Goal: Task Accomplishment & Management: Manage account settings

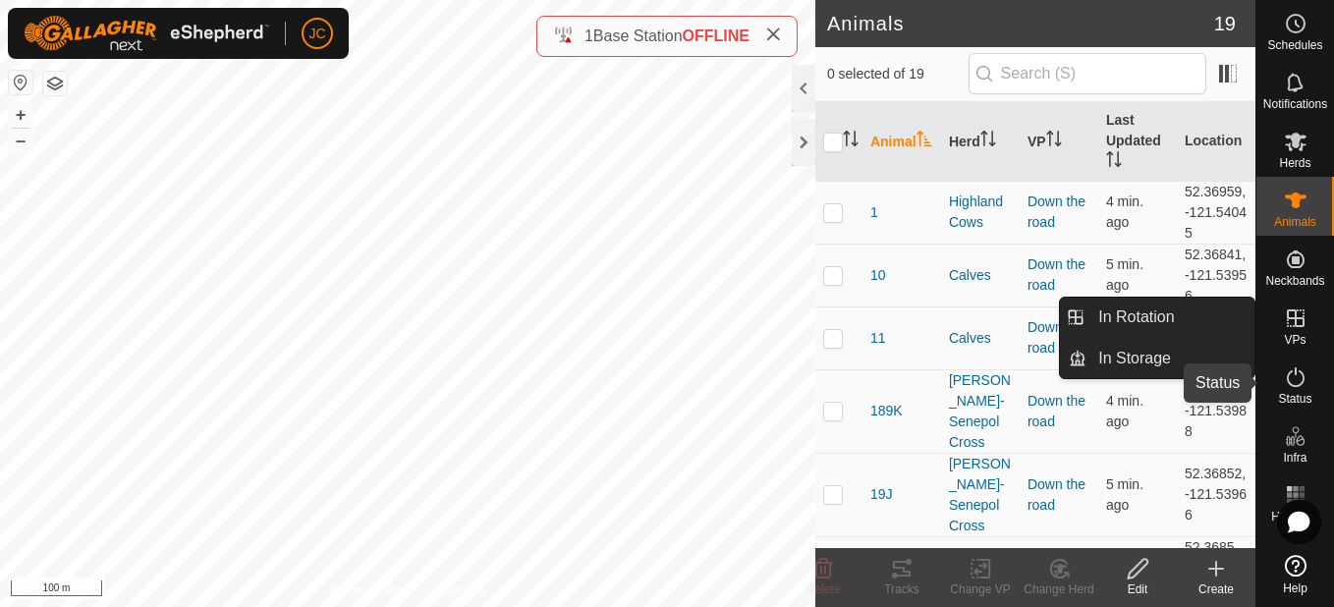
click at [1290, 374] on icon at bounding box center [1296, 378] width 24 height 24
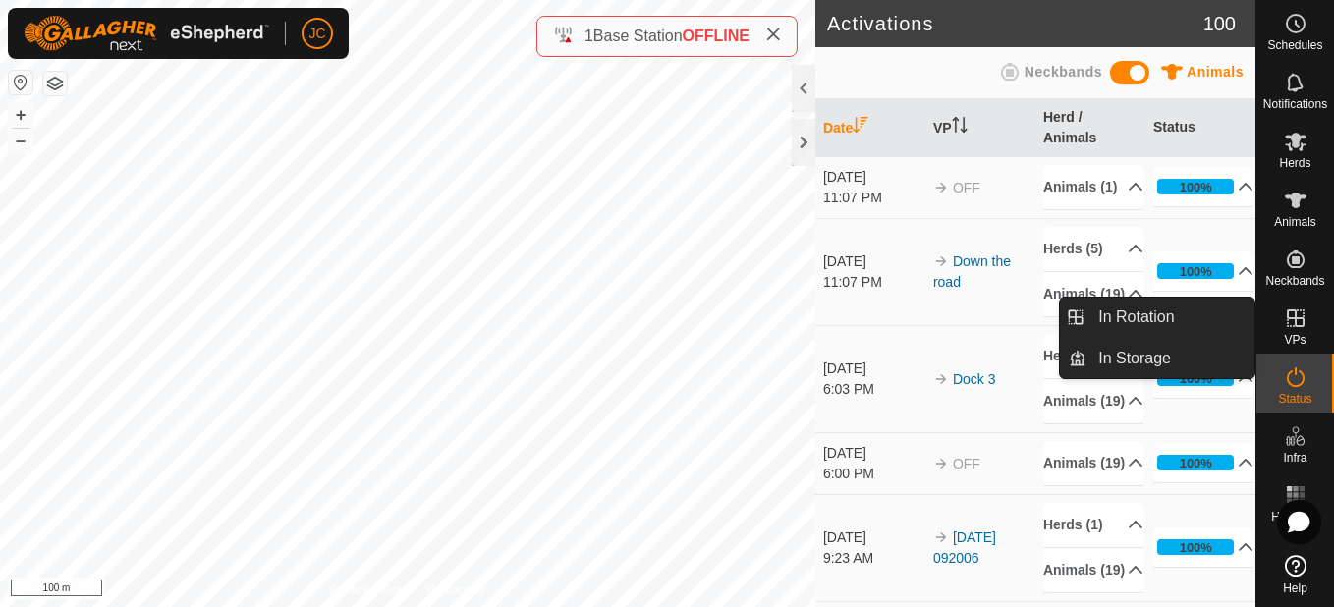
click at [1194, 319] on link "In Rotation" at bounding box center [1171, 317] width 168 height 39
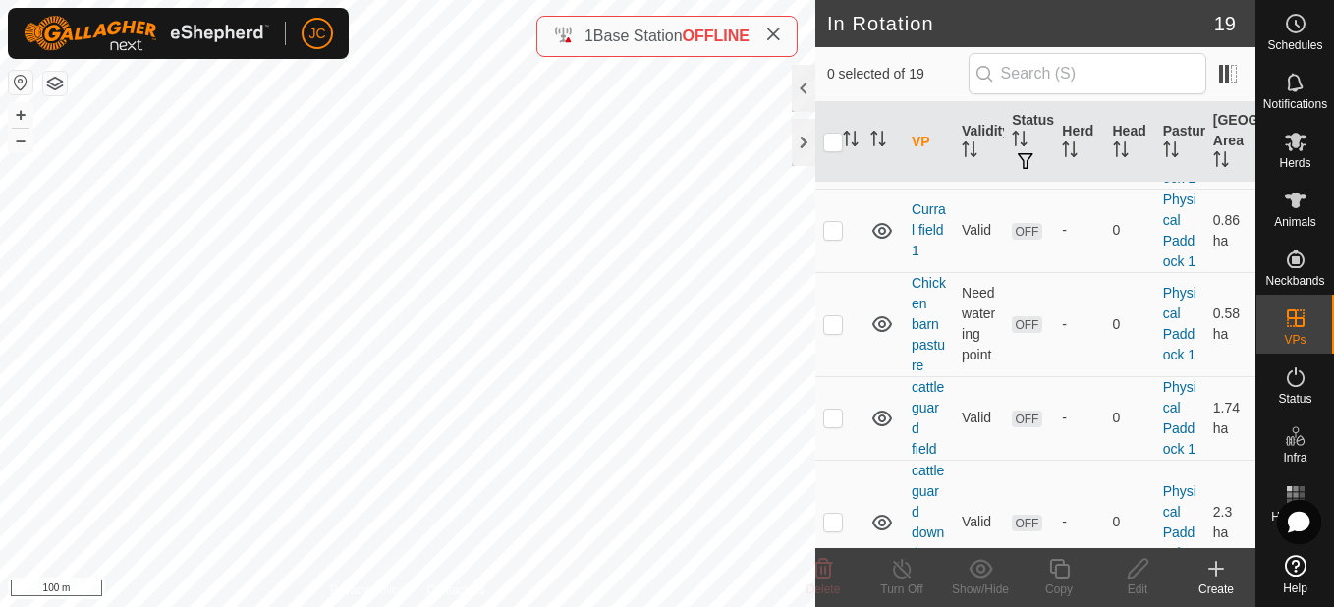
scroll to position [1735, 0]
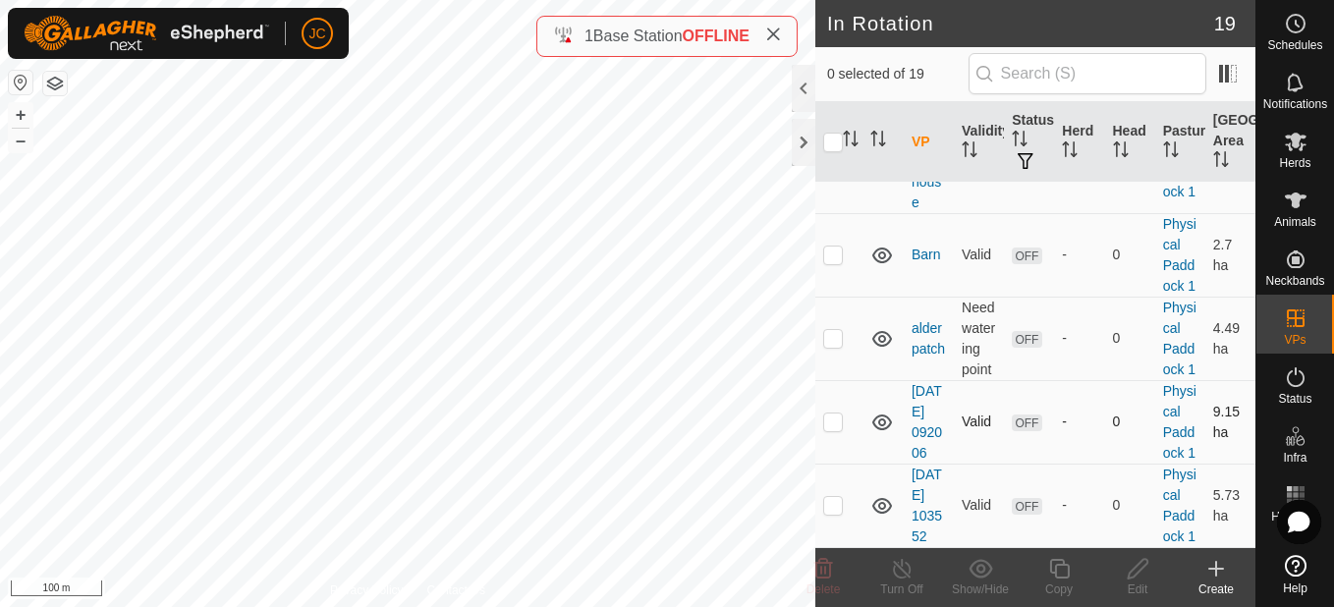
click at [831, 414] on p-checkbox at bounding box center [833, 422] width 20 height 16
checkbox input "true"
click at [829, 507] on td at bounding box center [839, 506] width 47 height 84
checkbox input "true"
click at [826, 582] on div "Delete" at bounding box center [823, 590] width 79 height 18
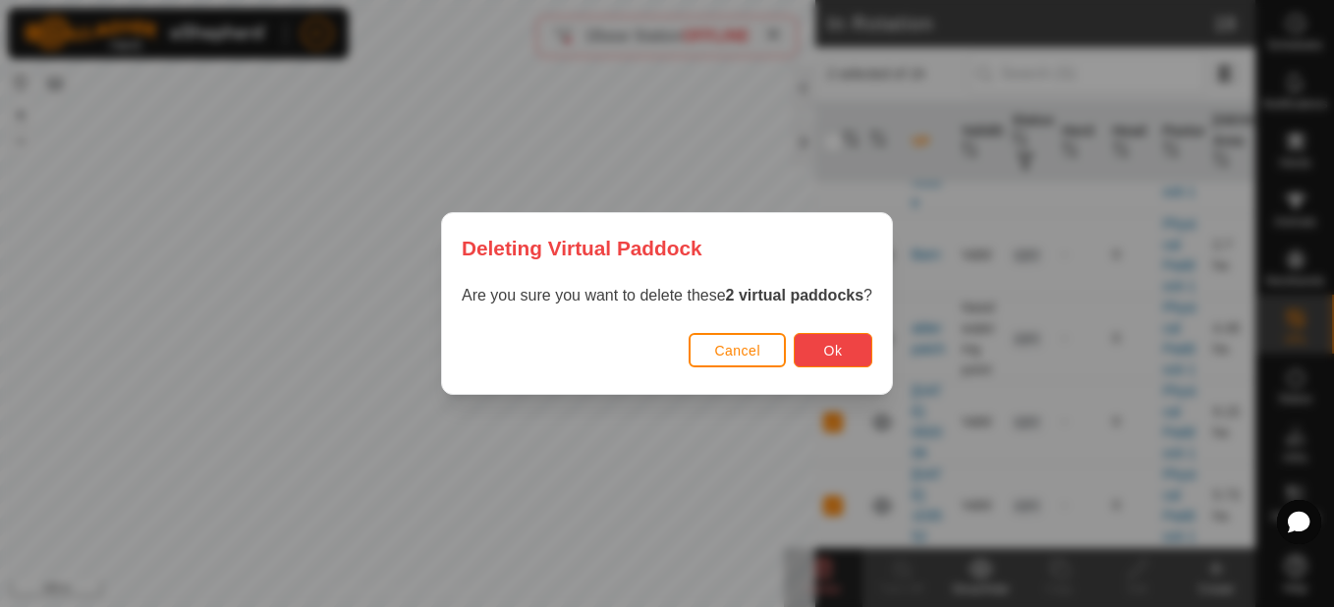
click at [811, 333] on button "Ok" at bounding box center [833, 350] width 79 height 34
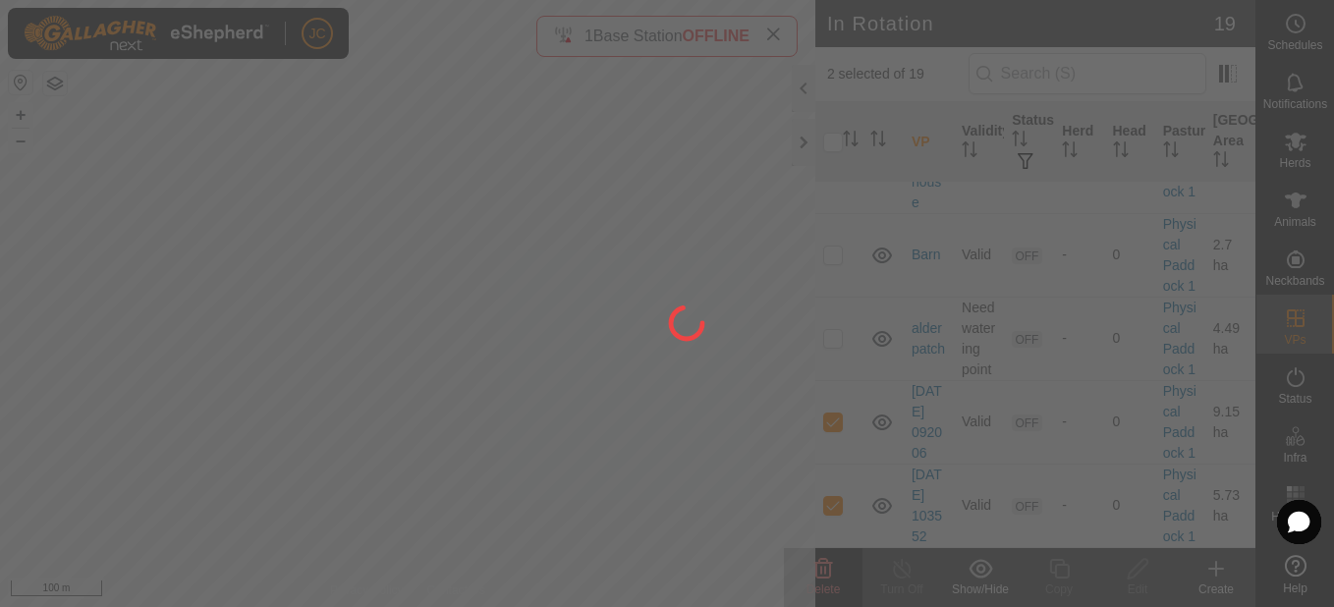
checkbox input "false"
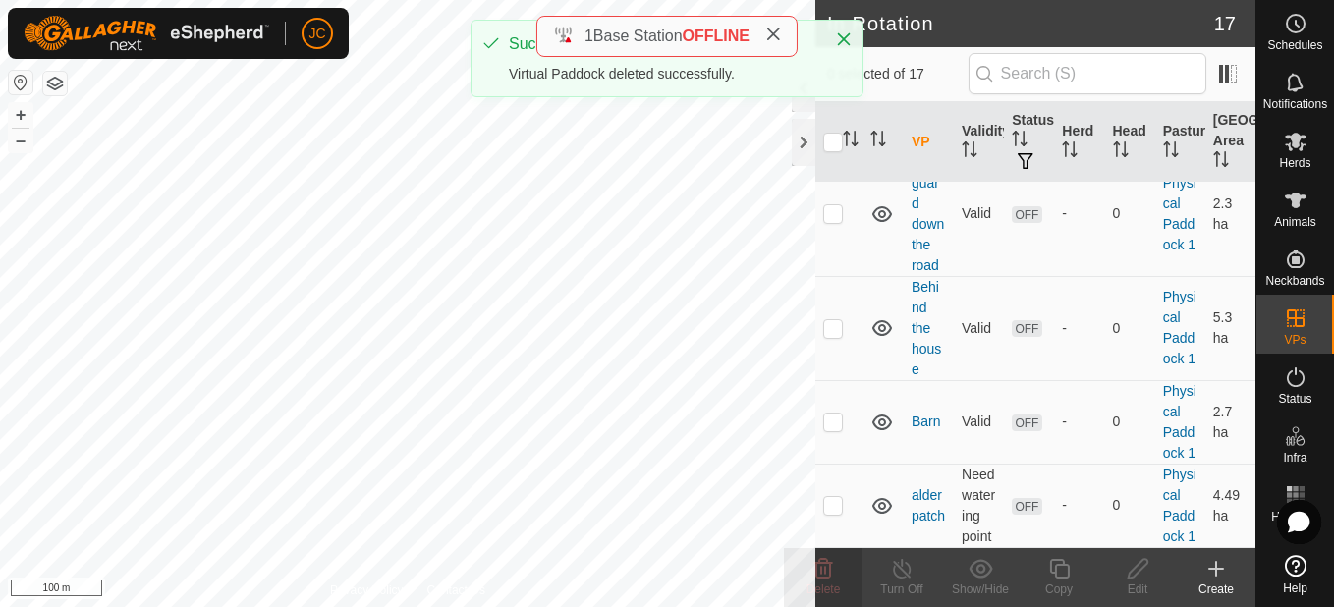
scroll to position [0, 0]
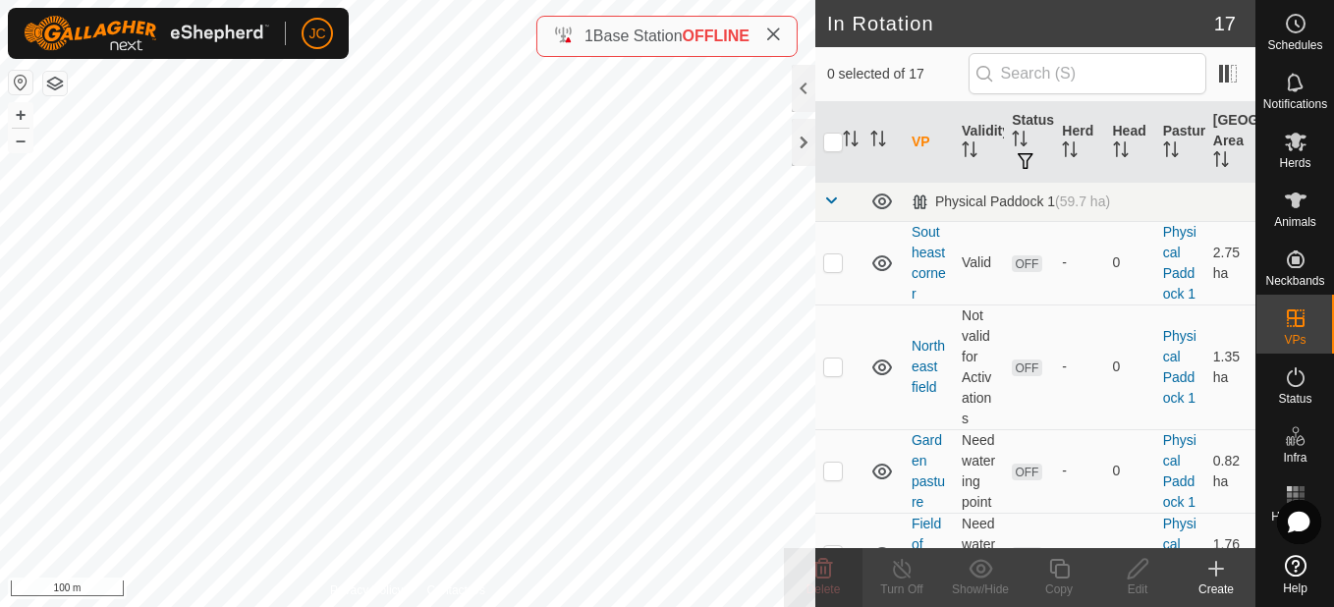
checkbox input "true"
checkbox input "false"
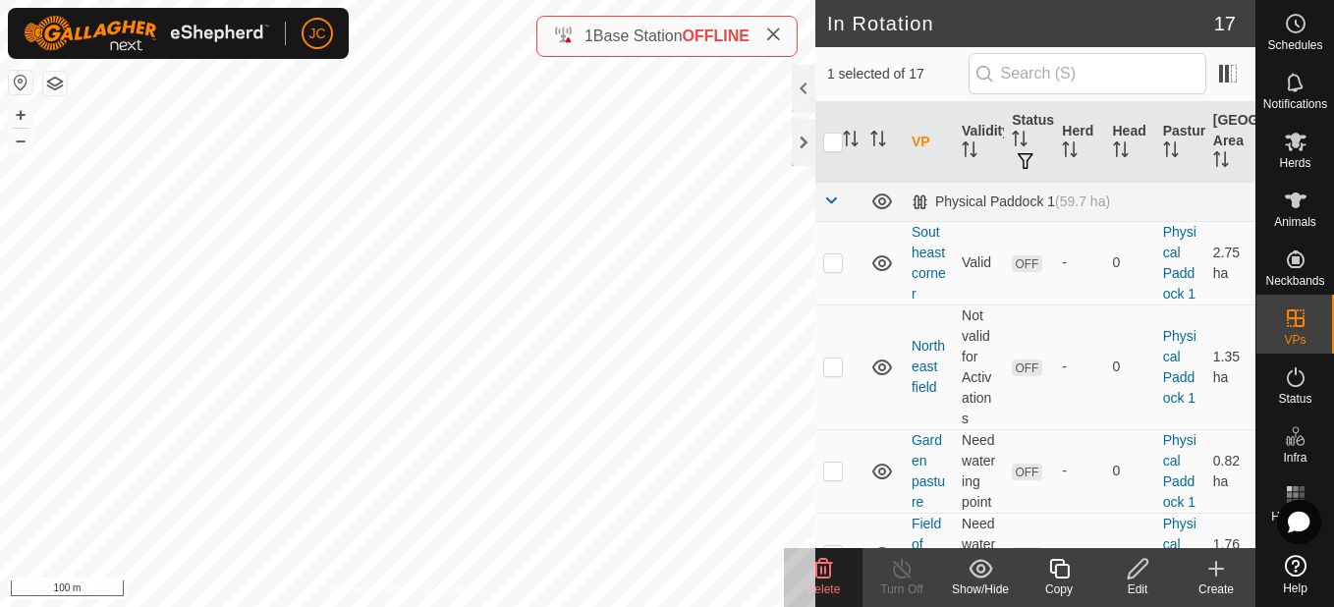
checkbox input "true"
click at [1315, 147] on div "Herds" at bounding box center [1296, 147] width 78 height 59
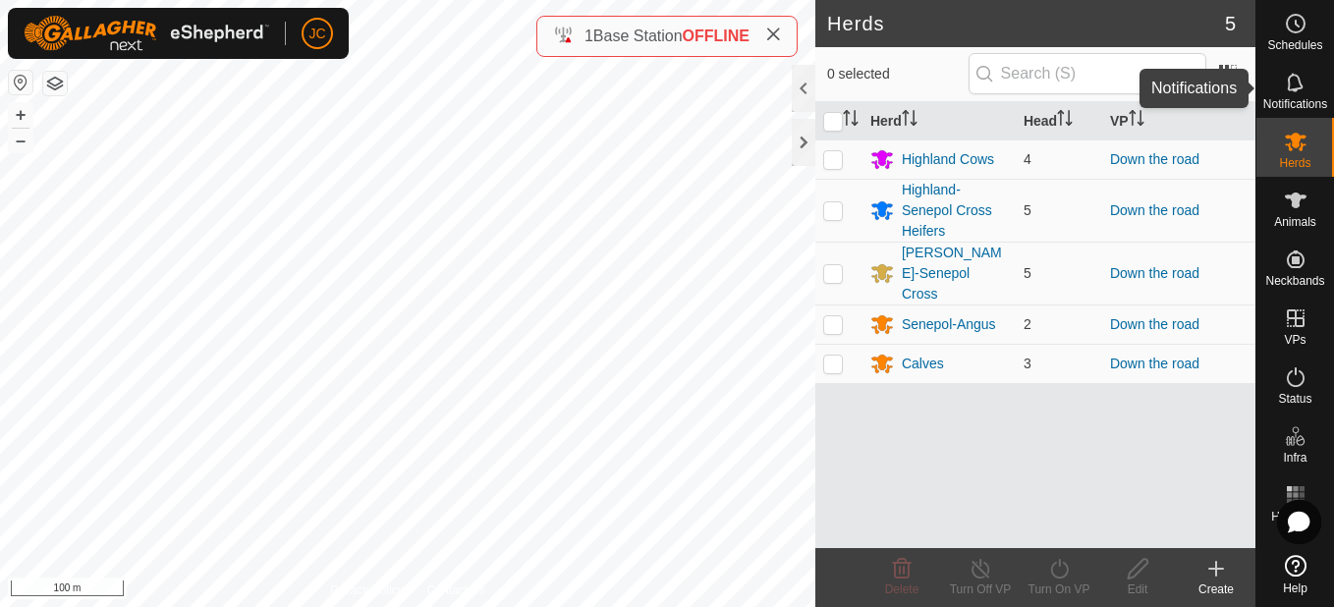
click at [1310, 81] on es-notification-svg-icon at bounding box center [1295, 82] width 35 height 31
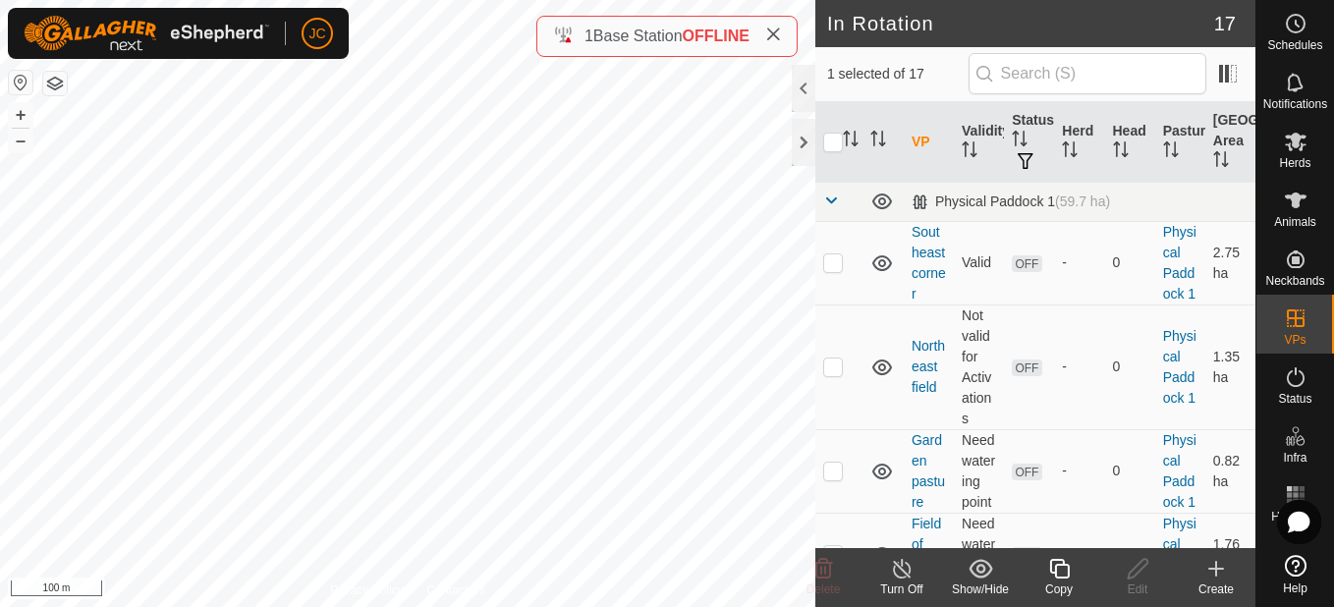
checkbox input "false"
checkbox input "true"
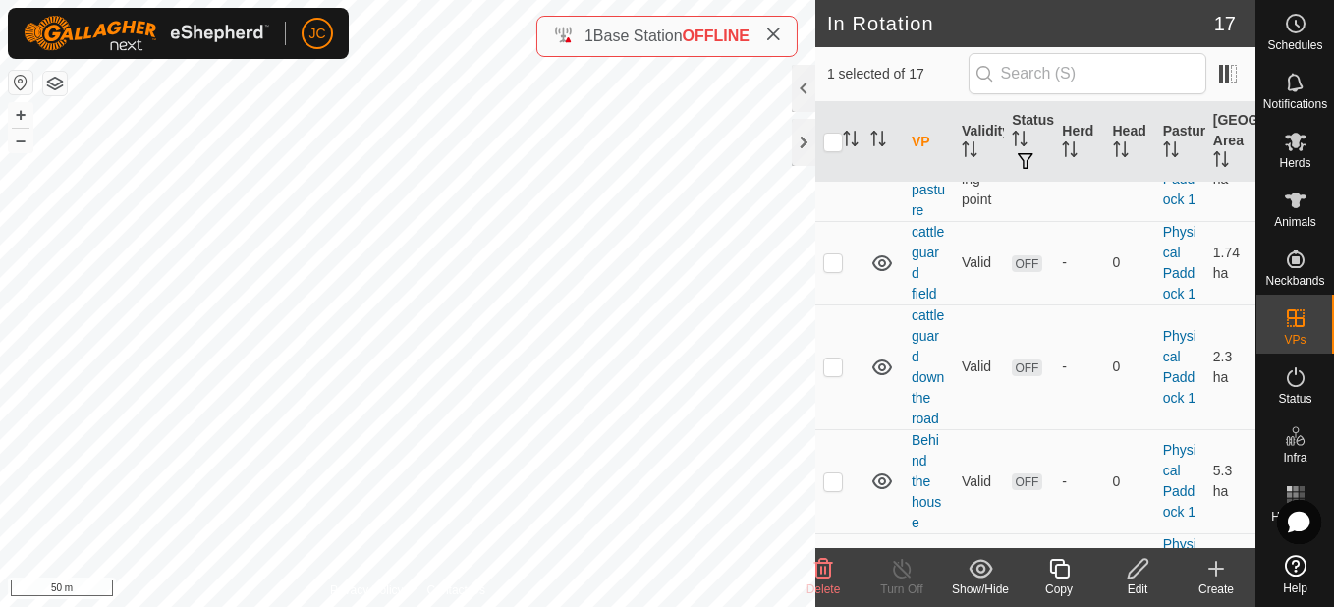
scroll to position [1527, 0]
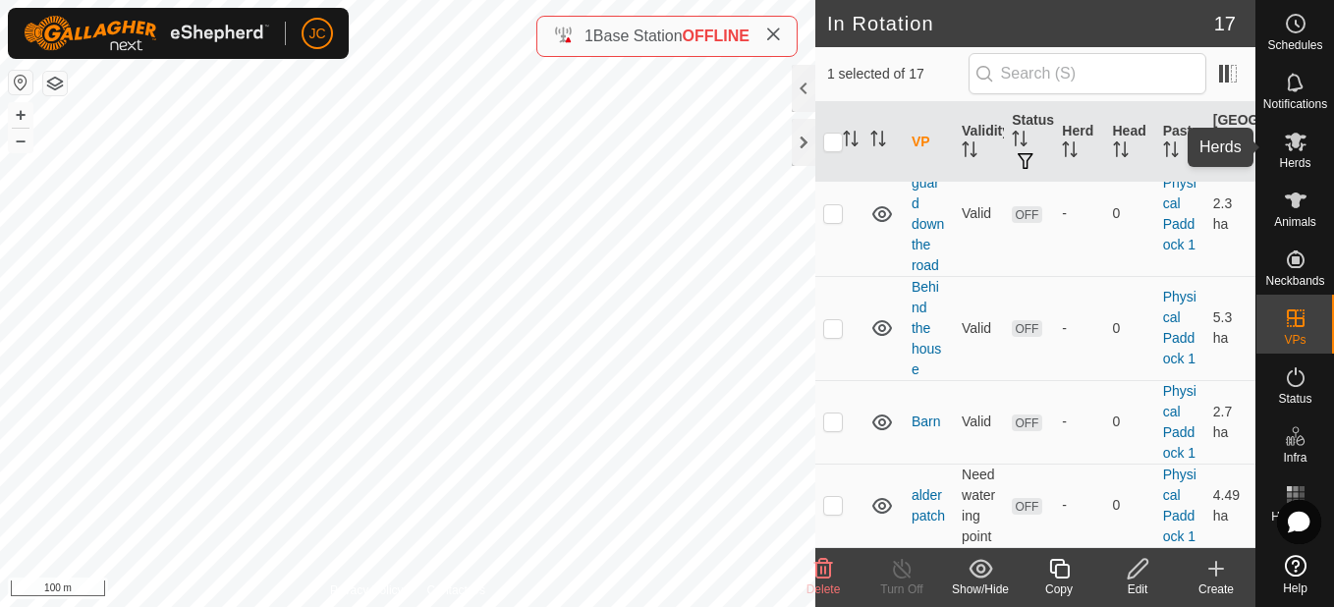
click at [1329, 129] on div "Herds" at bounding box center [1296, 147] width 78 height 59
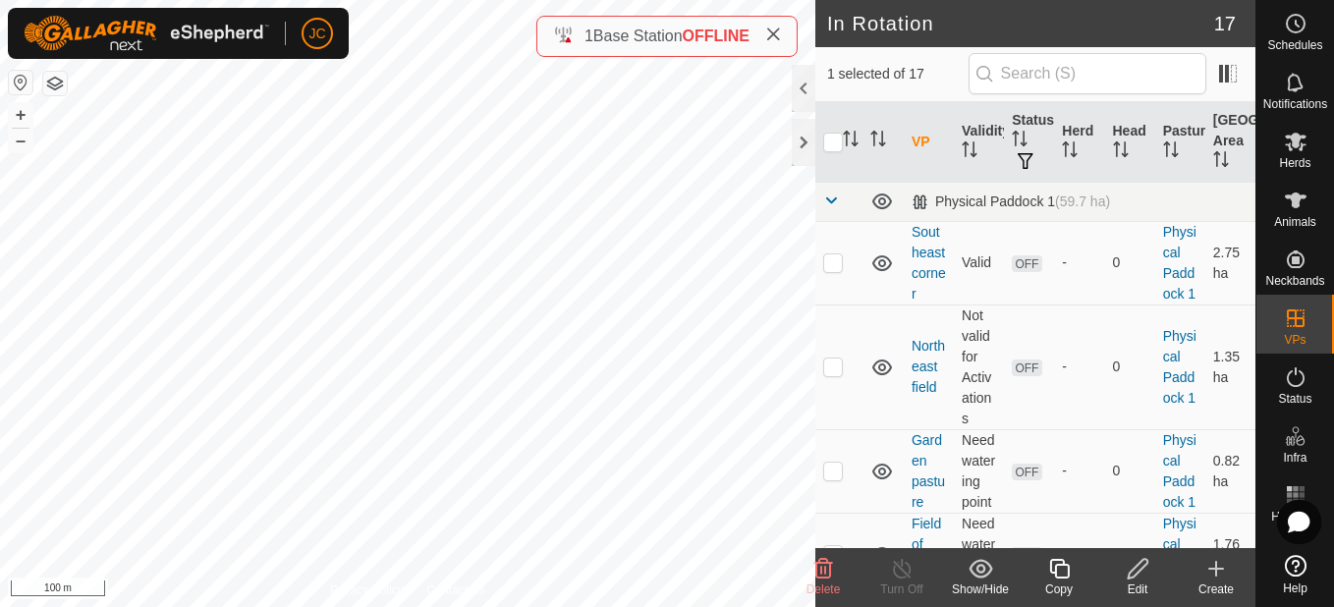
checkbox input "true"
checkbox input "false"
checkbox input "true"
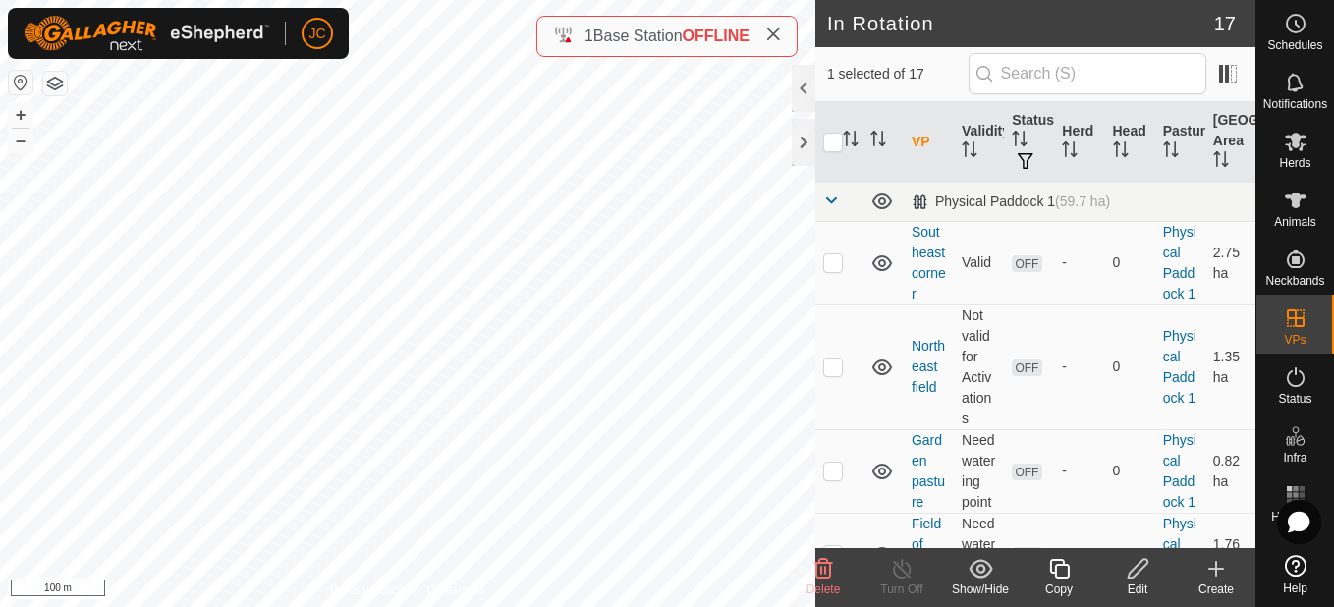
checkbox input "false"
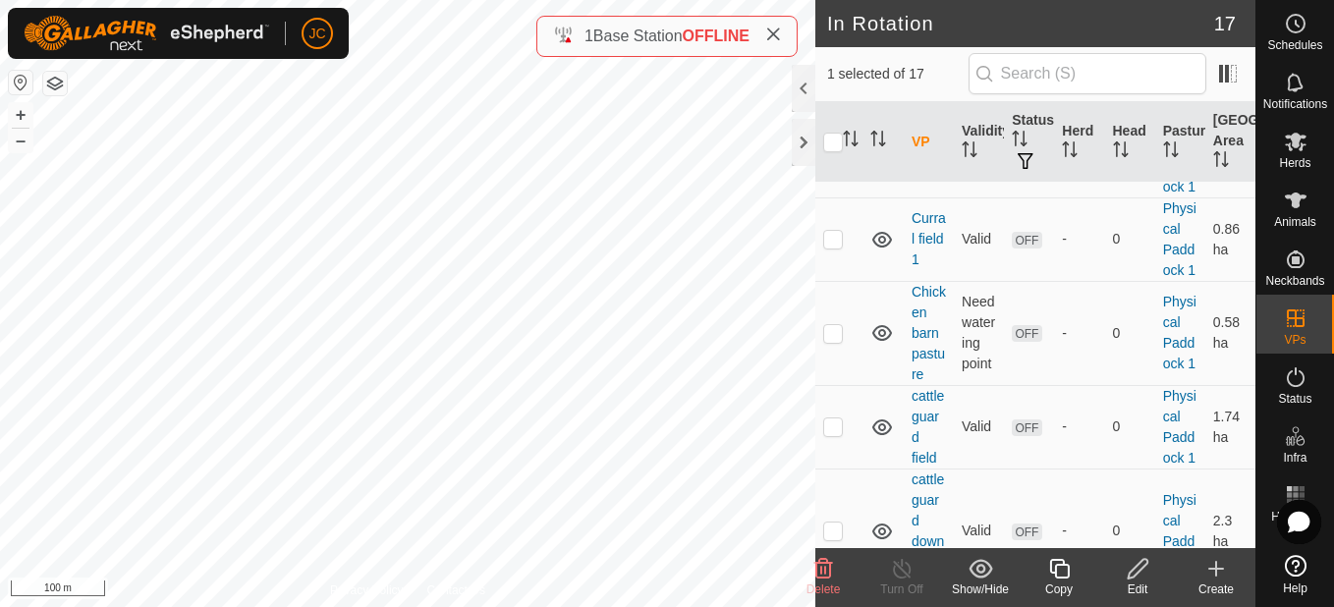
scroll to position [920, 0]
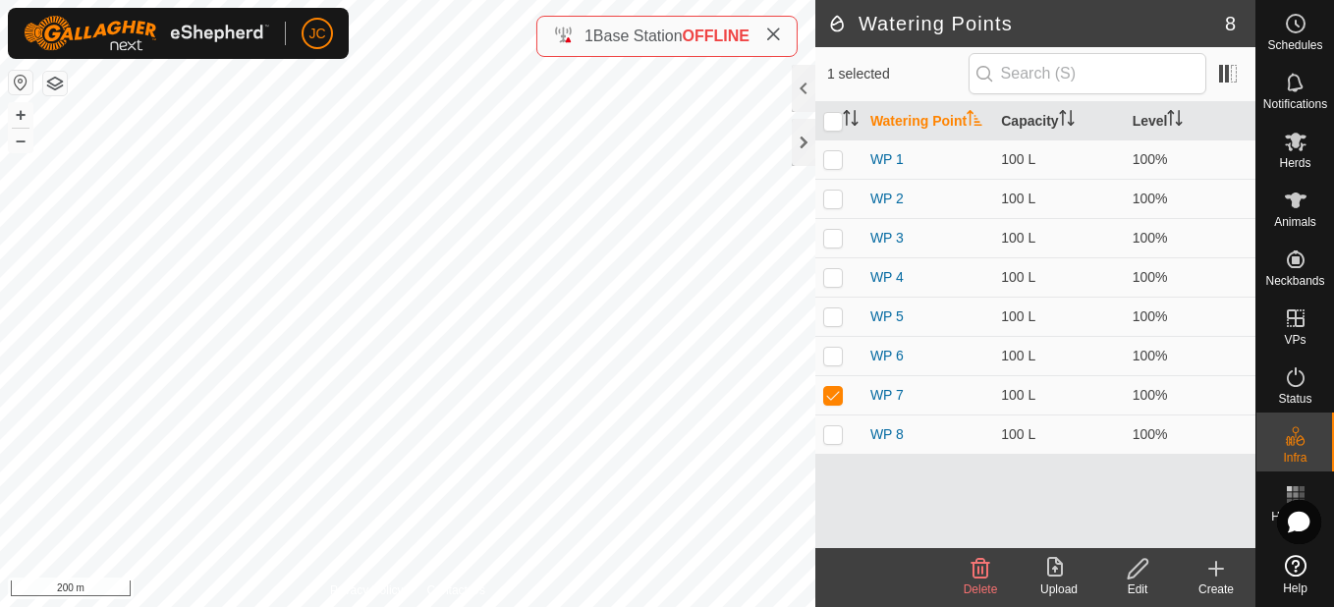
click at [978, 592] on span "Delete" at bounding box center [981, 590] width 34 height 14
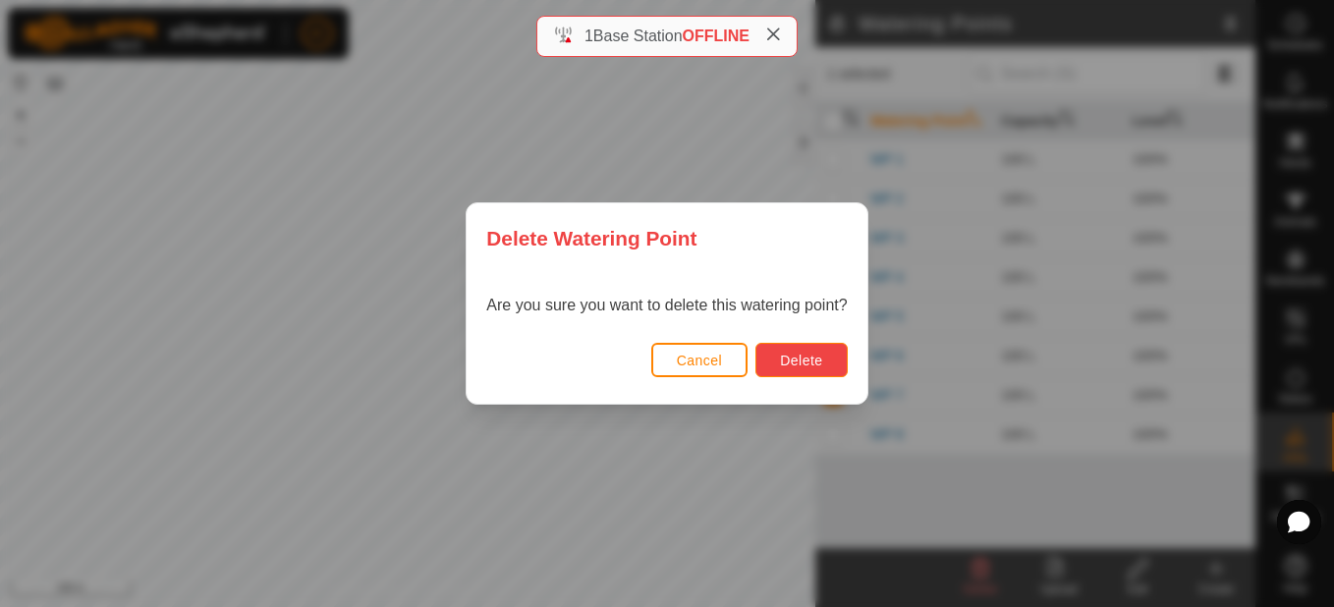
click at [820, 361] on span "Delete" at bounding box center [801, 361] width 42 height 16
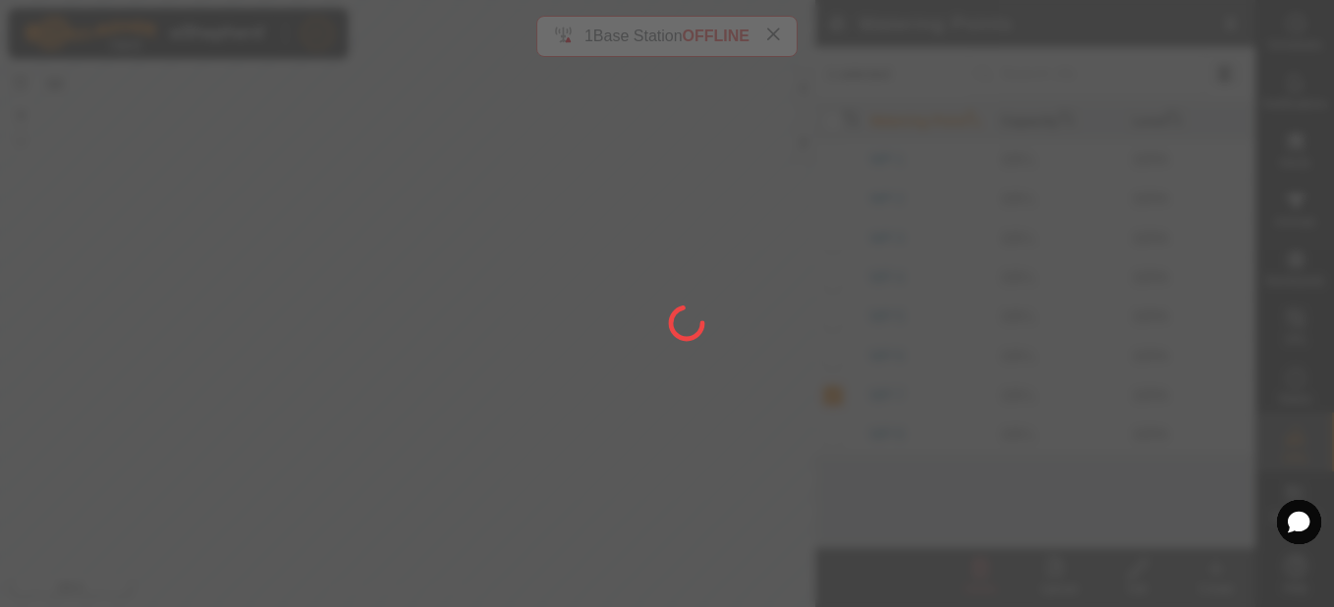
checkbox input "false"
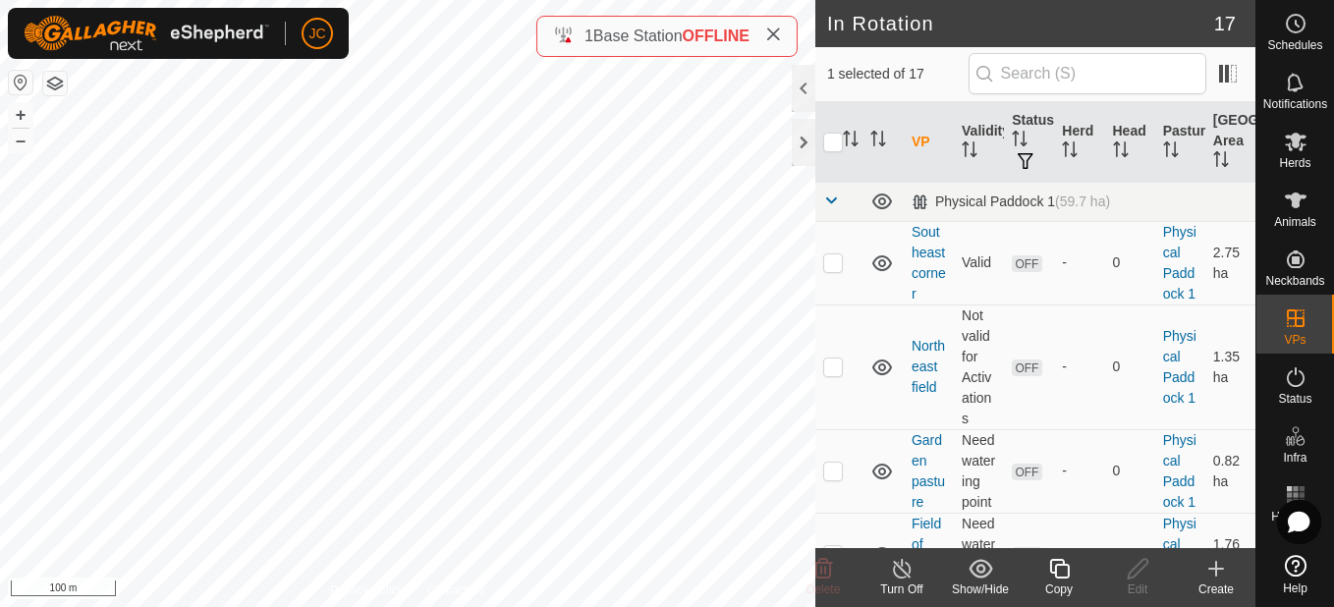
checkbox input "false"
checkbox input "true"
checkbox input "false"
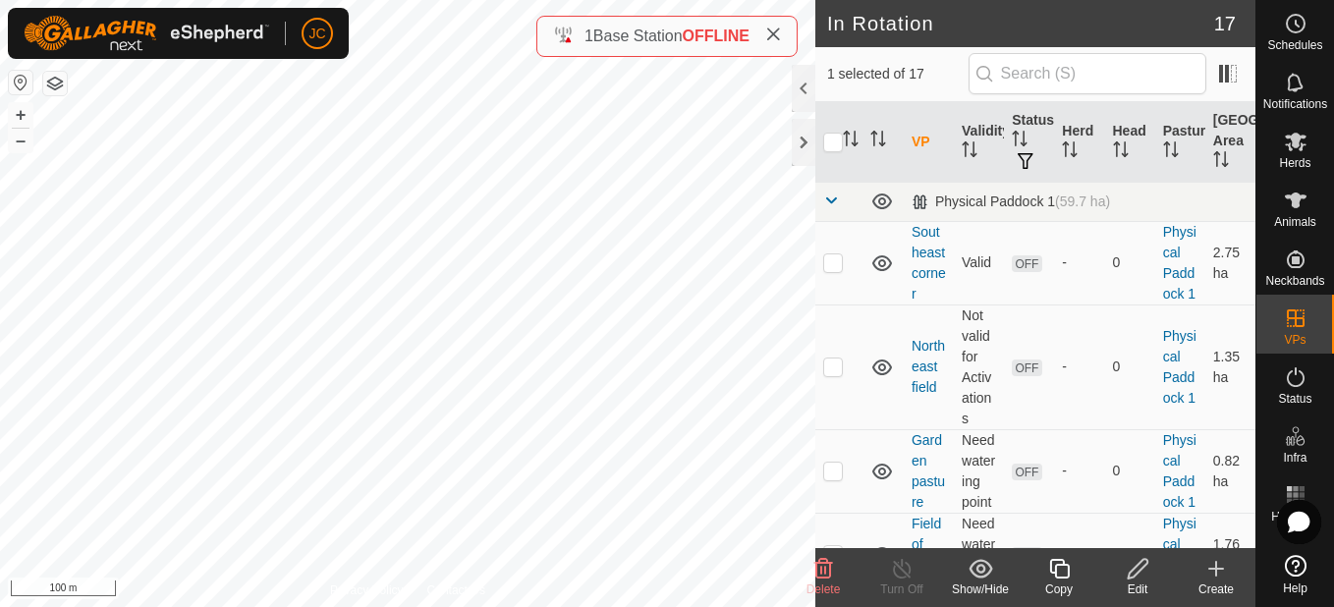
checkbox input "true"
checkbox input "false"
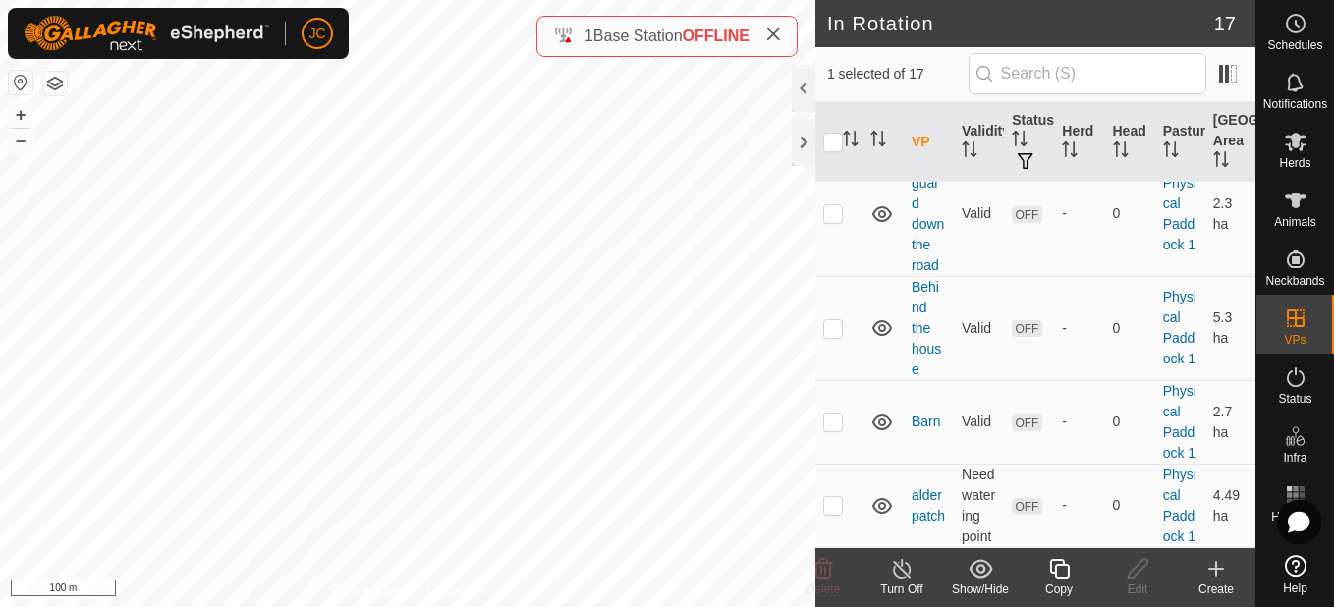
scroll to position [1527, 0]
click at [1074, 557] on copy-svg-icon at bounding box center [1059, 569] width 79 height 24
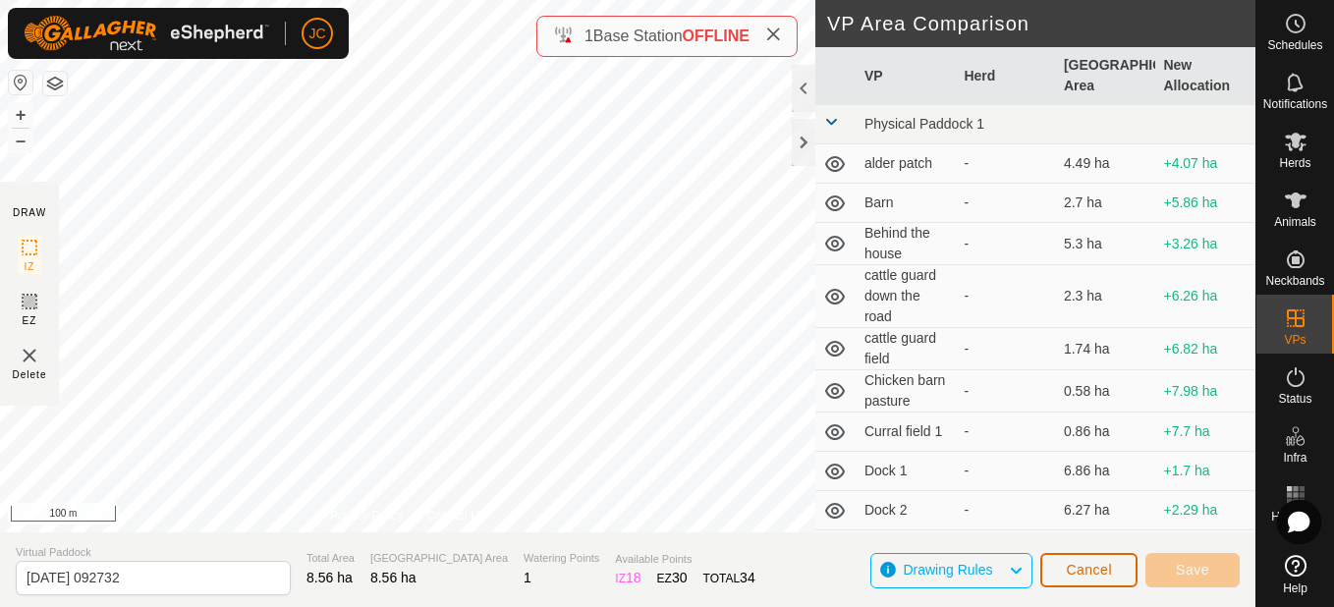
click at [1075, 560] on button "Cancel" at bounding box center [1089, 570] width 97 height 34
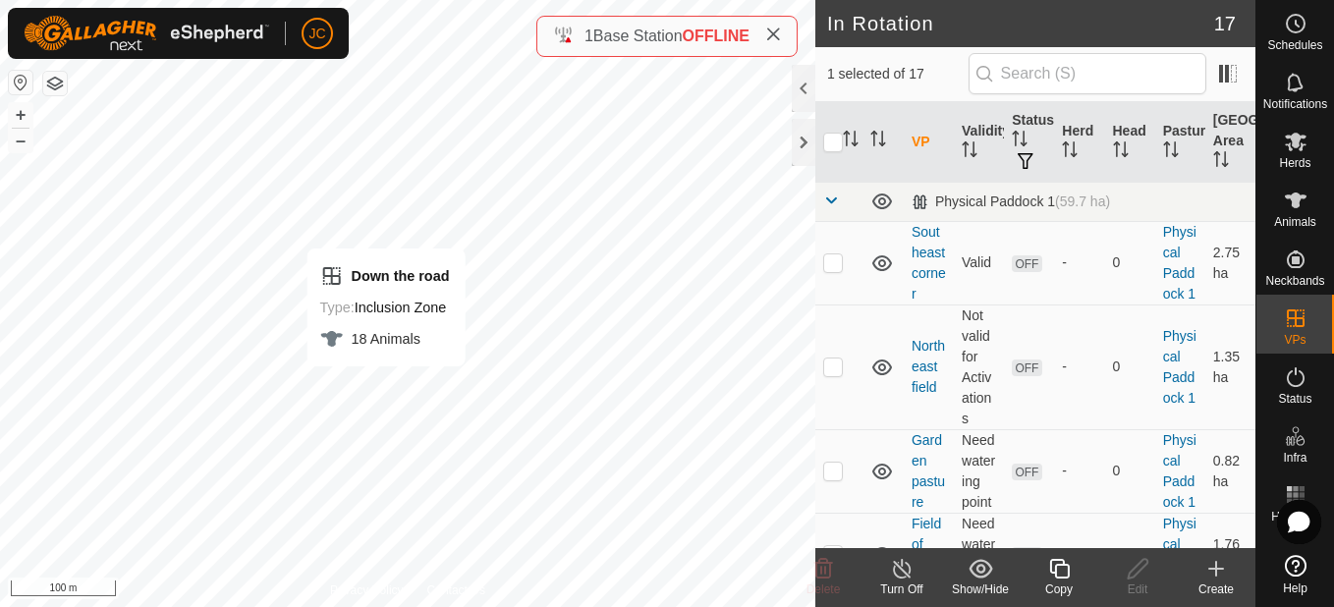
checkbox input "false"
checkbox input "true"
checkbox input "false"
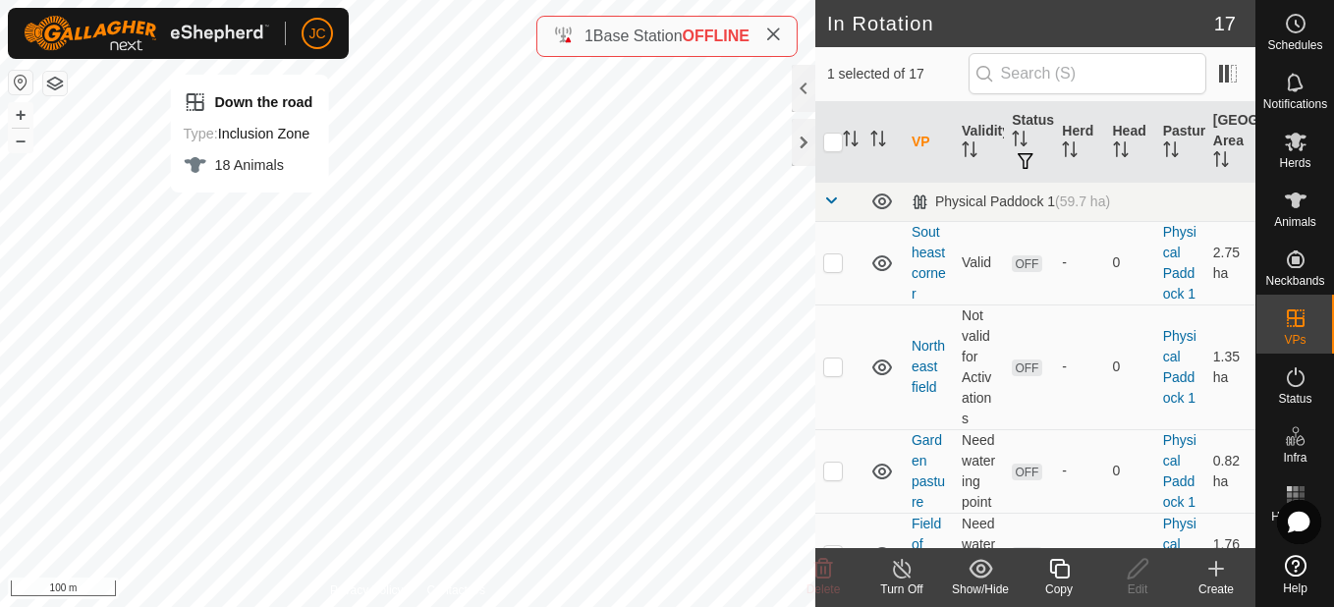
checkbox input "false"
checkbox input "true"
checkbox input "false"
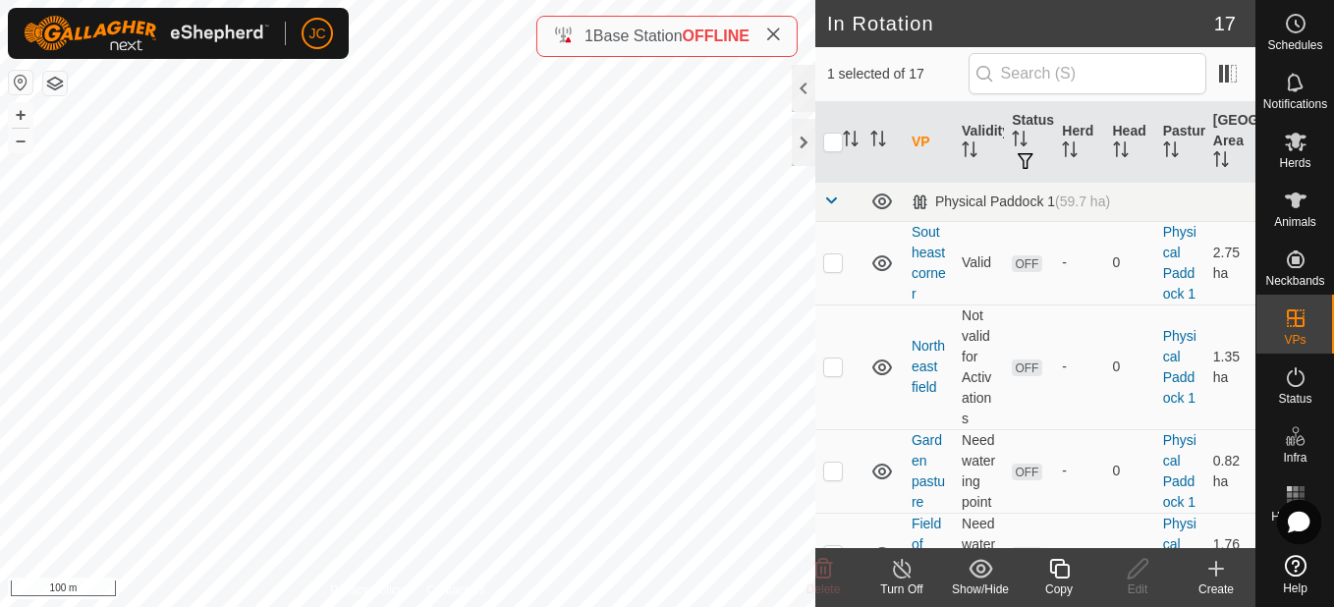
checkbox input "true"
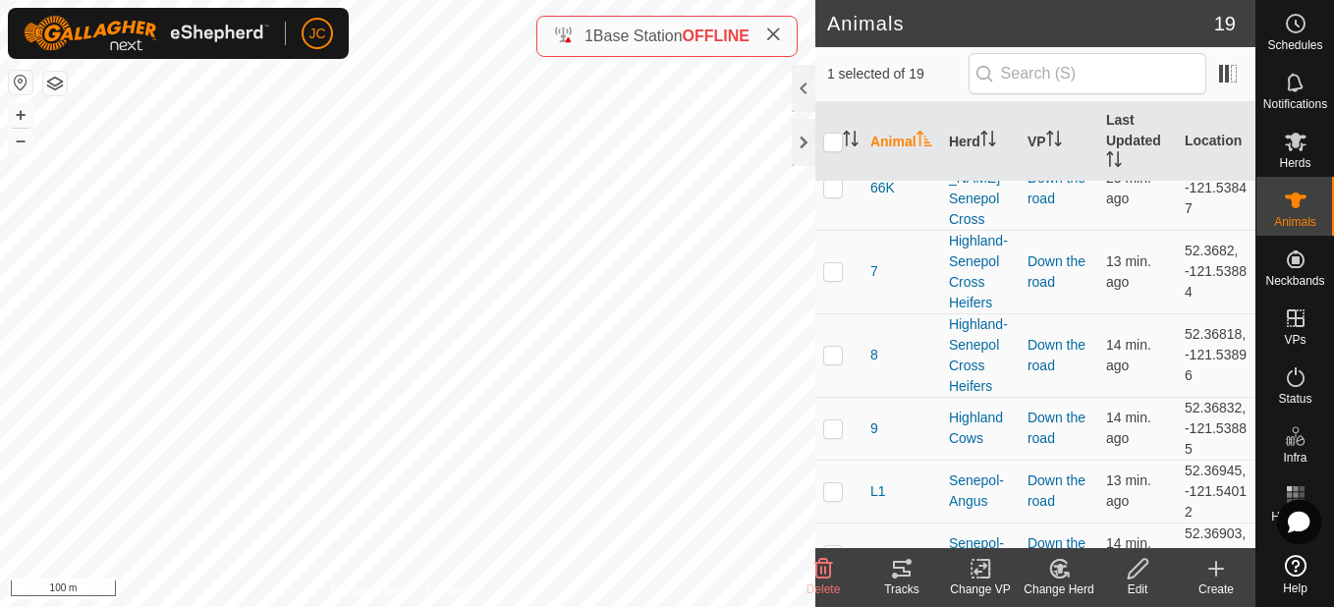
scroll to position [1200, 0]
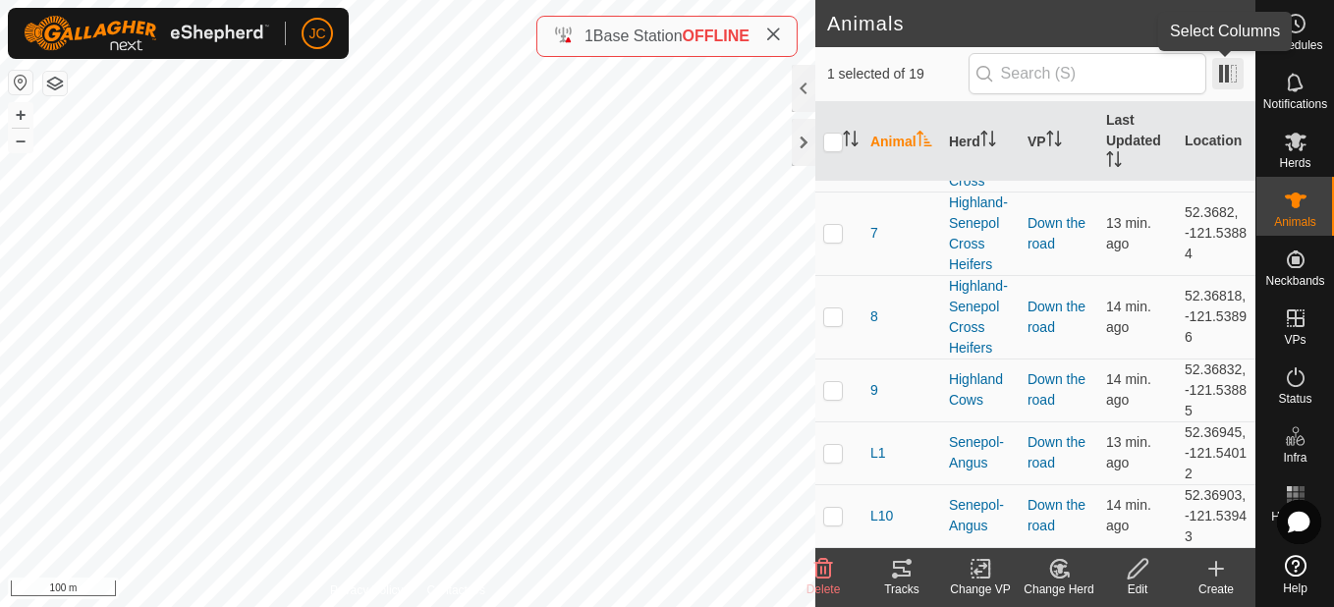
click at [1222, 71] on span at bounding box center [1228, 73] width 31 height 31
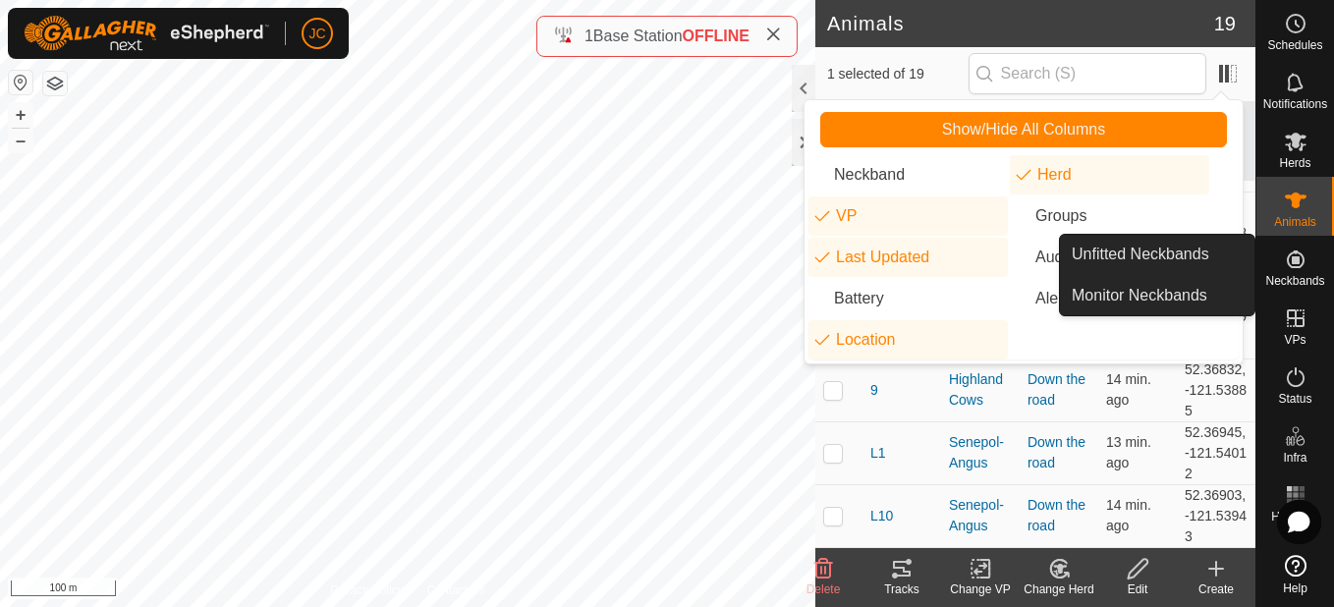
click at [1314, 268] on div "Neckbands" at bounding box center [1296, 265] width 78 height 59
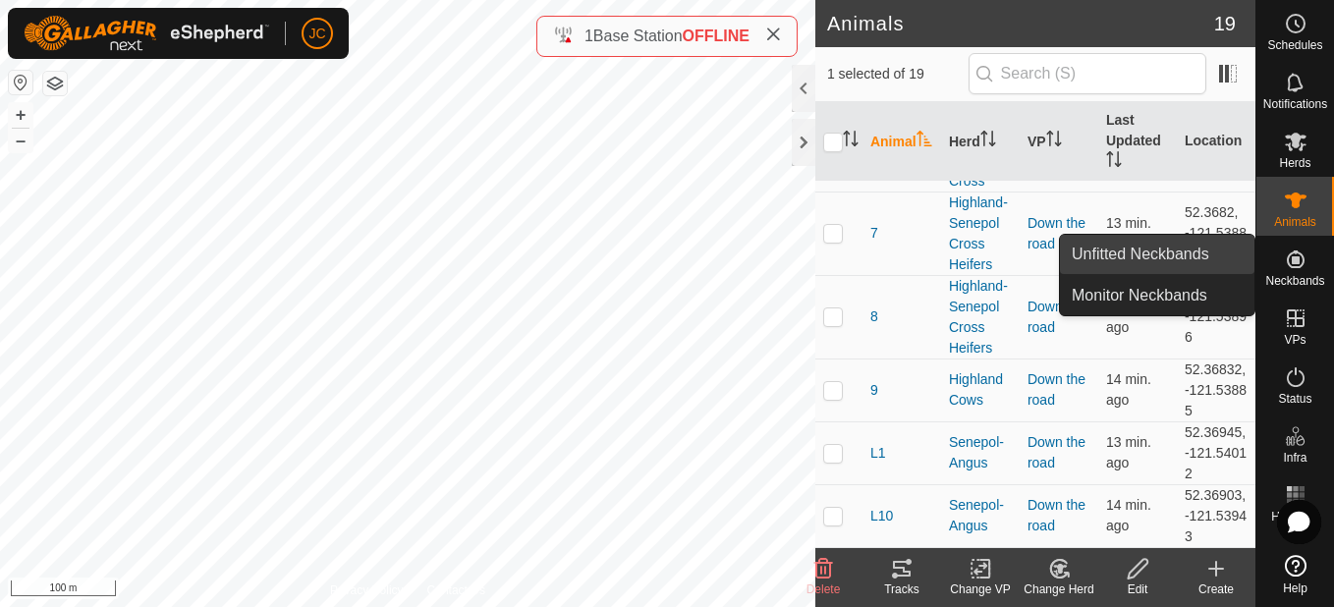
click at [1212, 266] on link "Unfitted Neckbands" at bounding box center [1157, 254] width 195 height 39
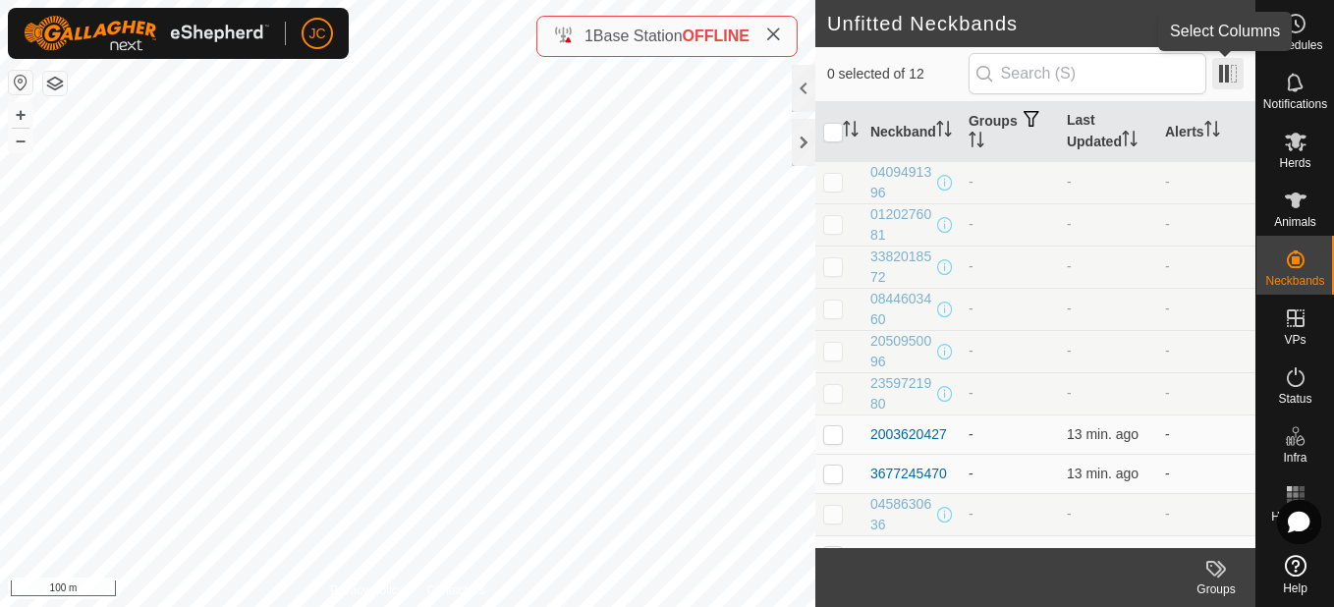
click at [1217, 77] on span at bounding box center [1228, 73] width 31 height 31
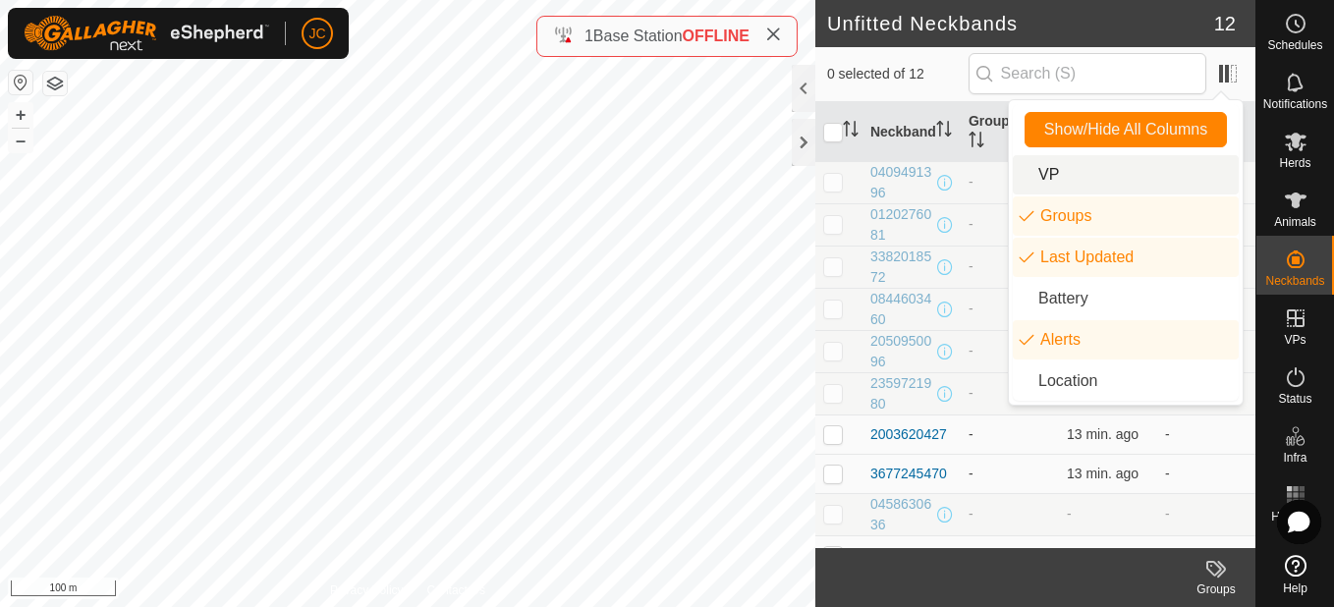
click at [1144, 170] on li "VP" at bounding box center [1126, 174] width 226 height 39
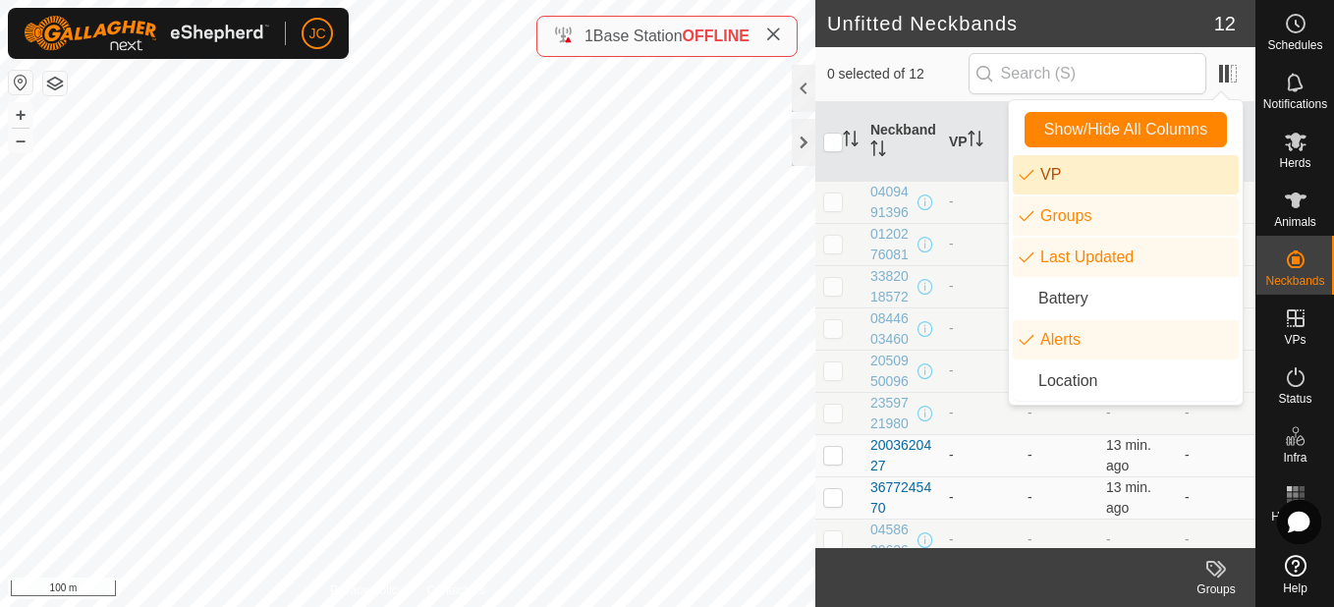
click at [1144, 170] on li "VP" at bounding box center [1126, 174] width 226 height 39
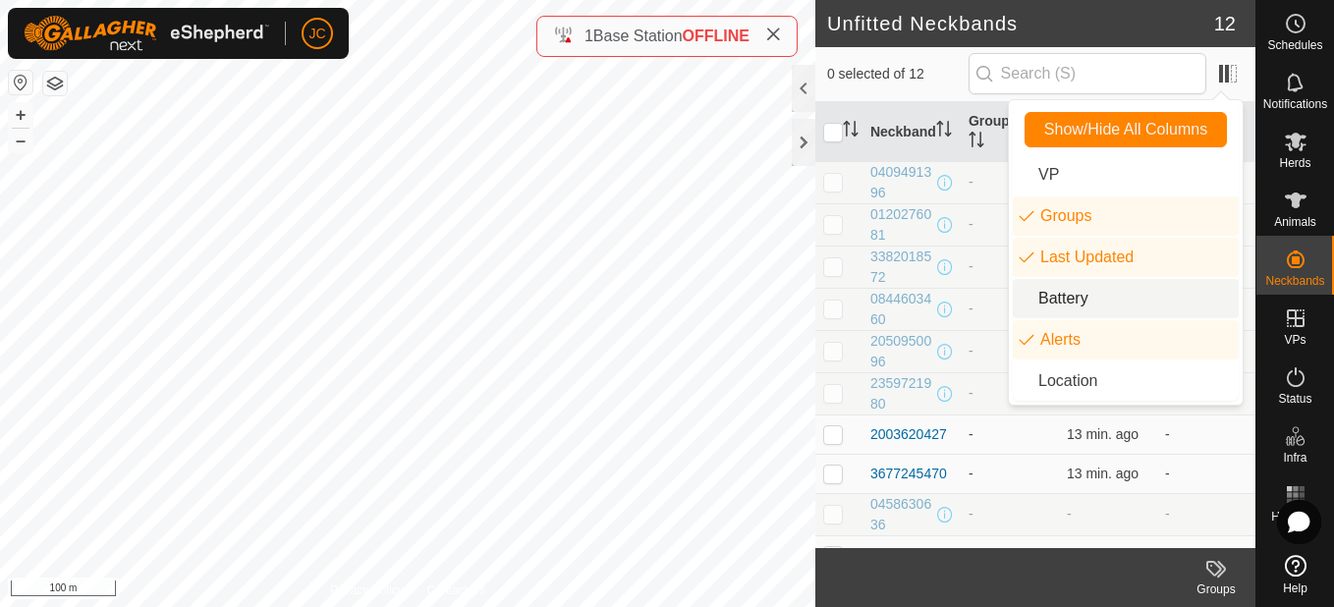
click at [1133, 294] on li "Battery" at bounding box center [1126, 298] width 226 height 39
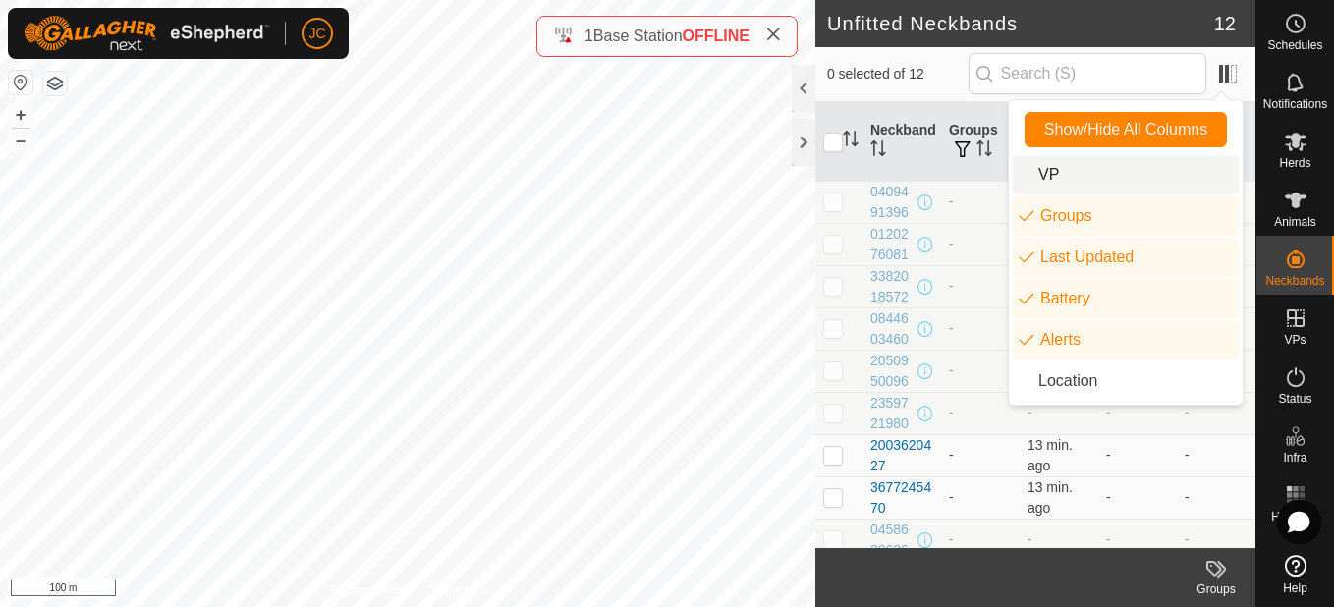
click at [1126, 171] on li "VP" at bounding box center [1126, 174] width 226 height 39
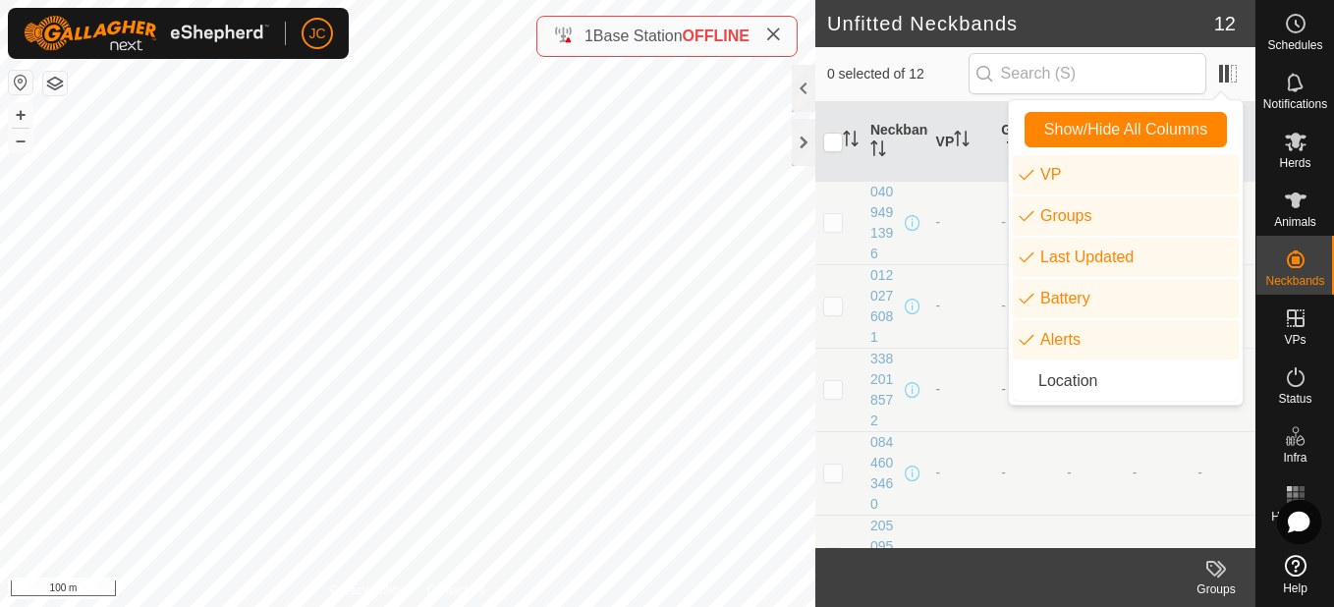
click at [901, 353] on div "3382018572" at bounding box center [896, 390] width 50 height 83
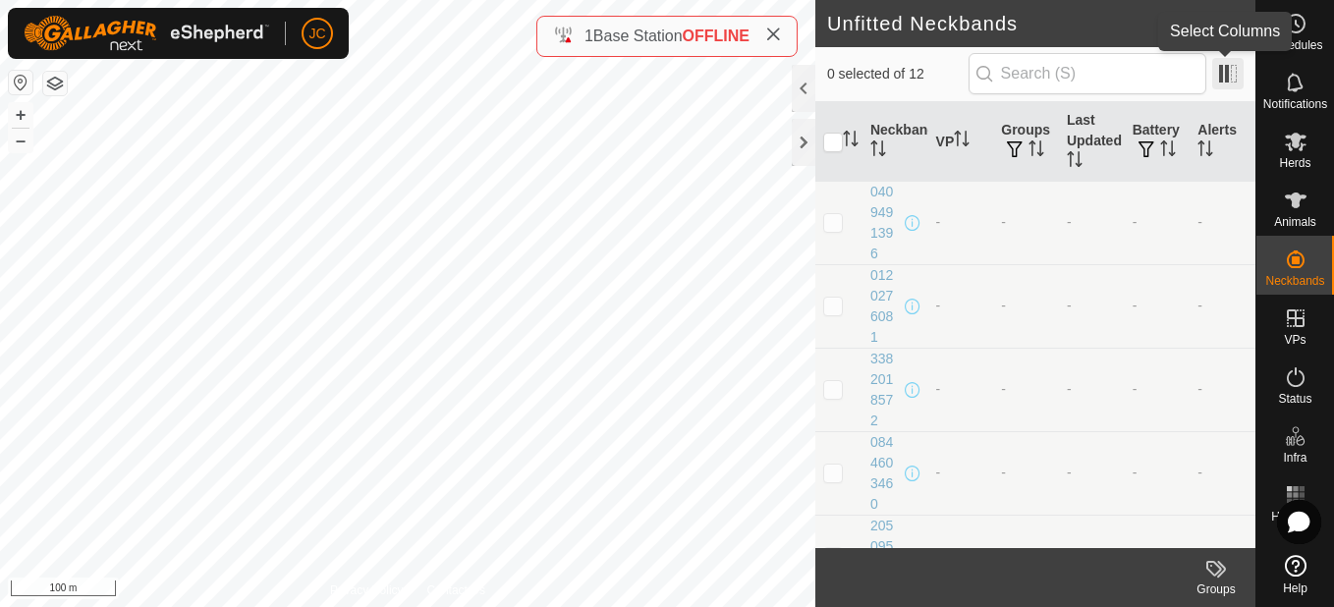
click at [1220, 72] on span at bounding box center [1228, 73] width 31 height 31
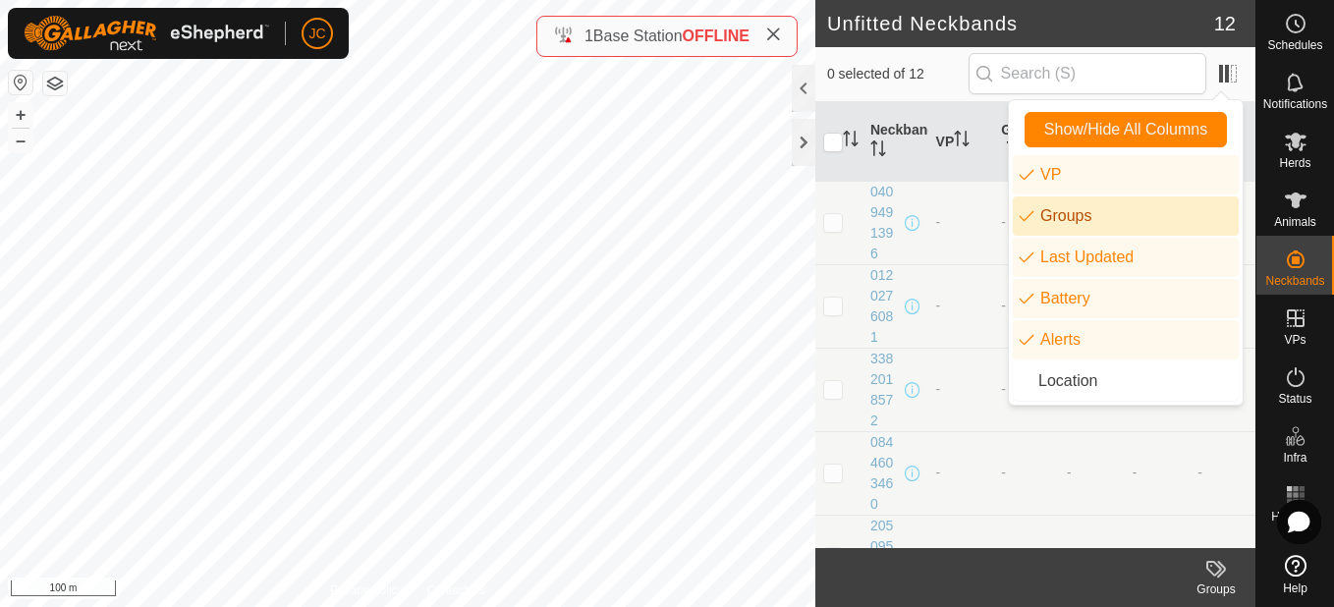
click at [1083, 229] on li "Groups" at bounding box center [1126, 216] width 226 height 39
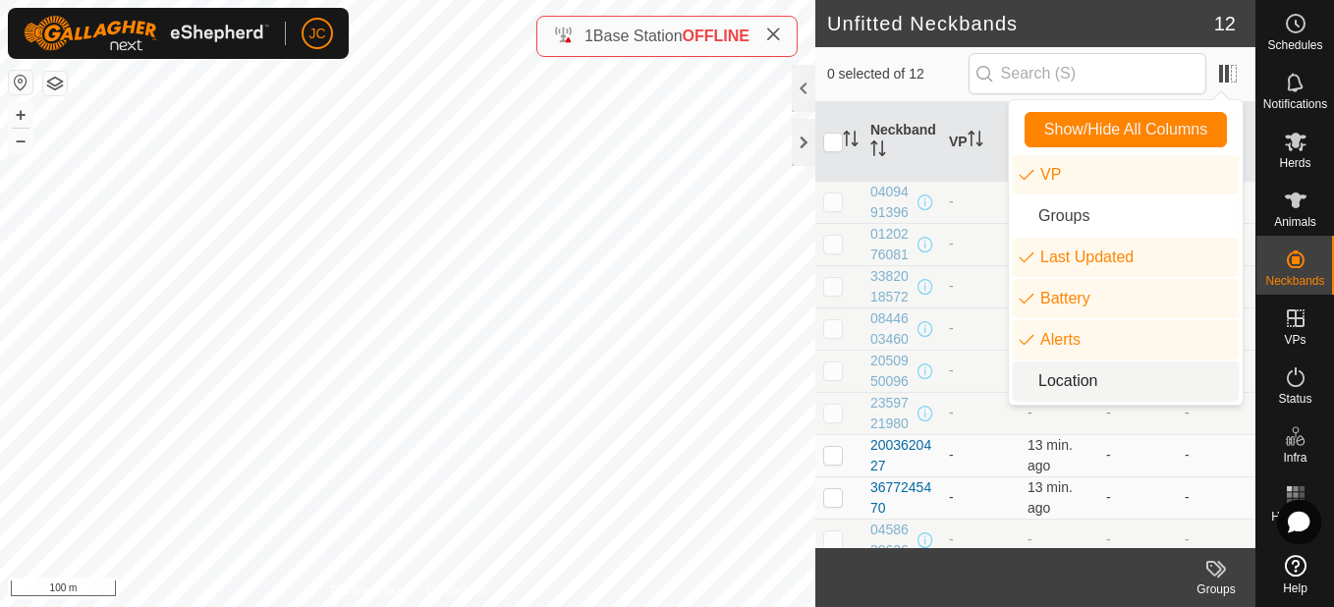
click at [953, 425] on td "-" at bounding box center [980, 413] width 79 height 42
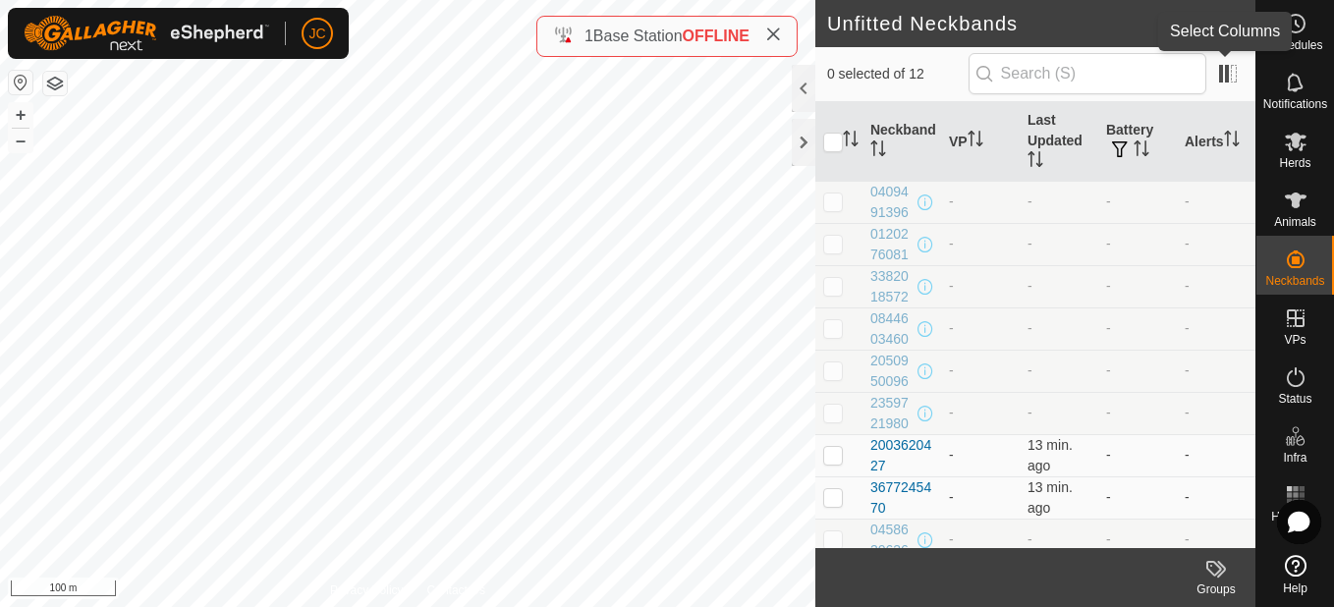
click at [1233, 92] on app-column-selector at bounding box center [1225, 74] width 37 height 38
click at [1232, 83] on span at bounding box center [1228, 73] width 31 height 31
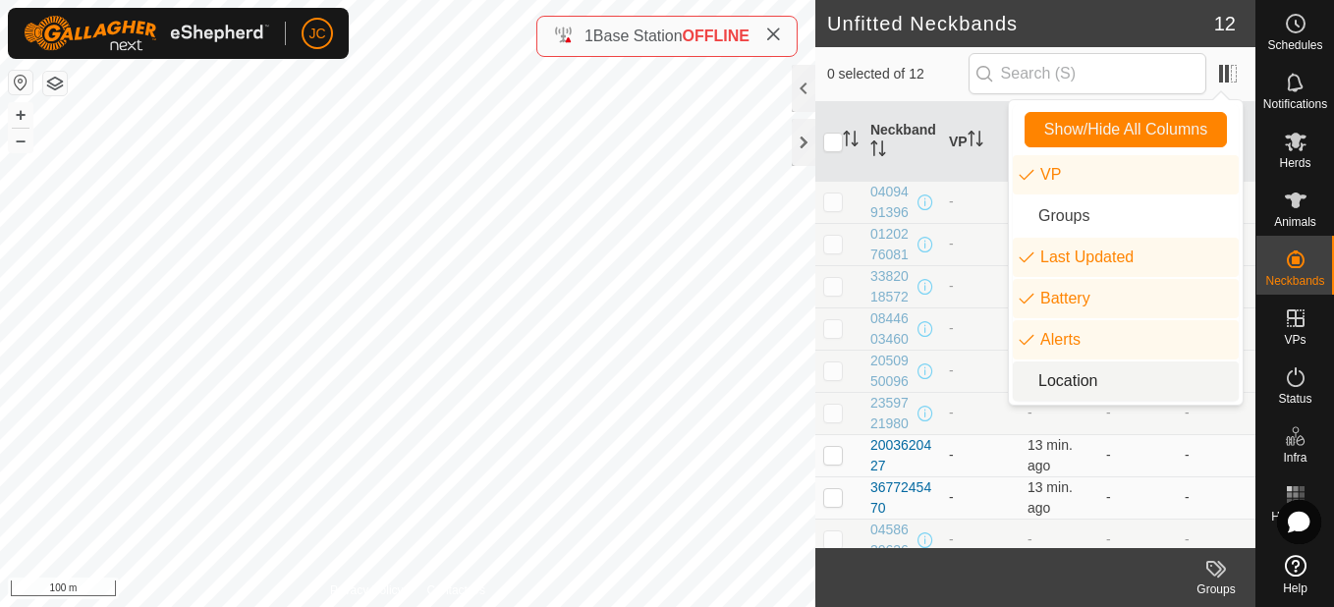
click at [1143, 371] on li "Location" at bounding box center [1126, 381] width 226 height 39
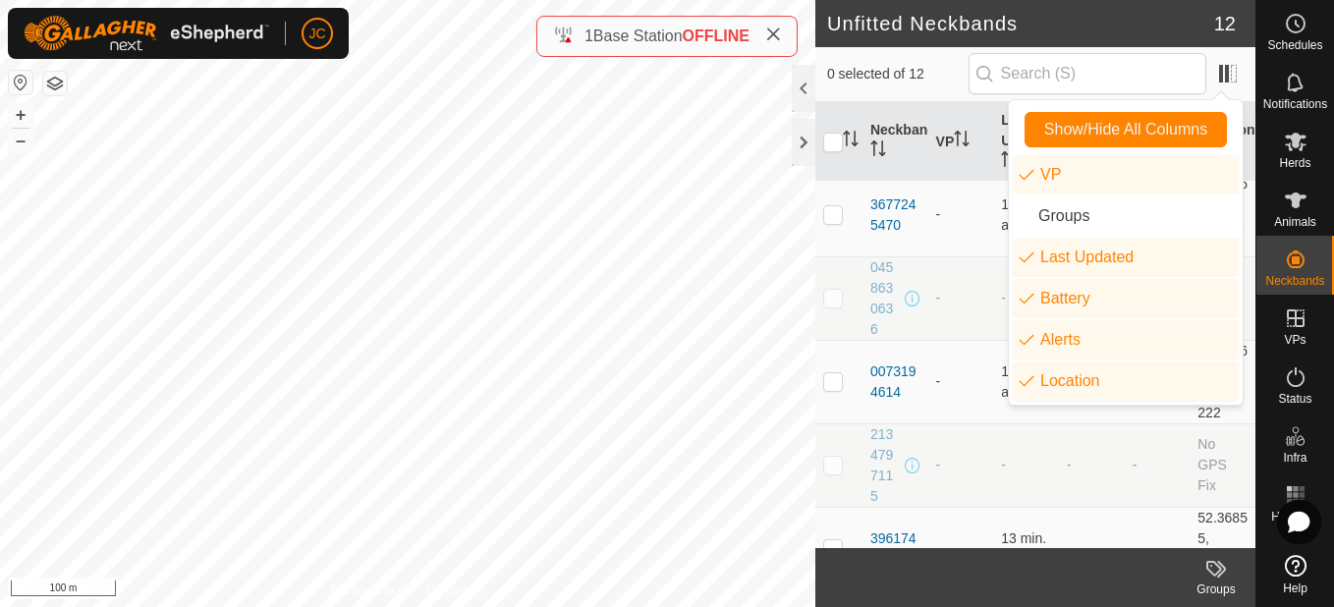
click at [1031, 441] on td "-" at bounding box center [1026, 466] width 66 height 84
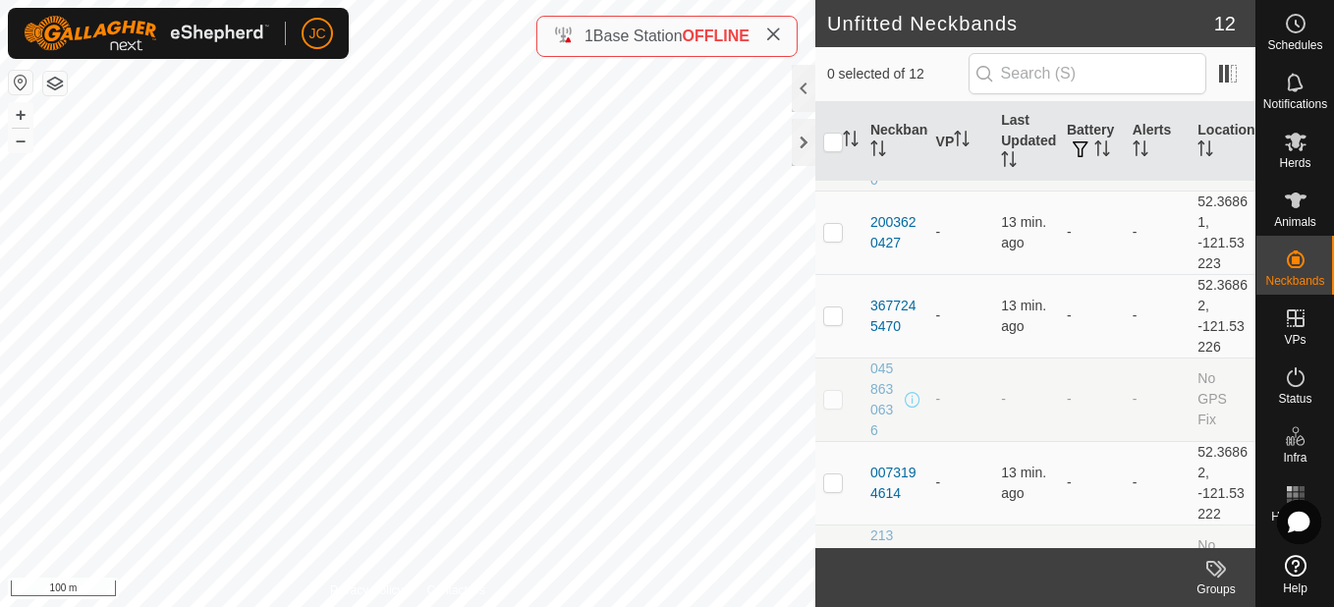
scroll to position [416, 0]
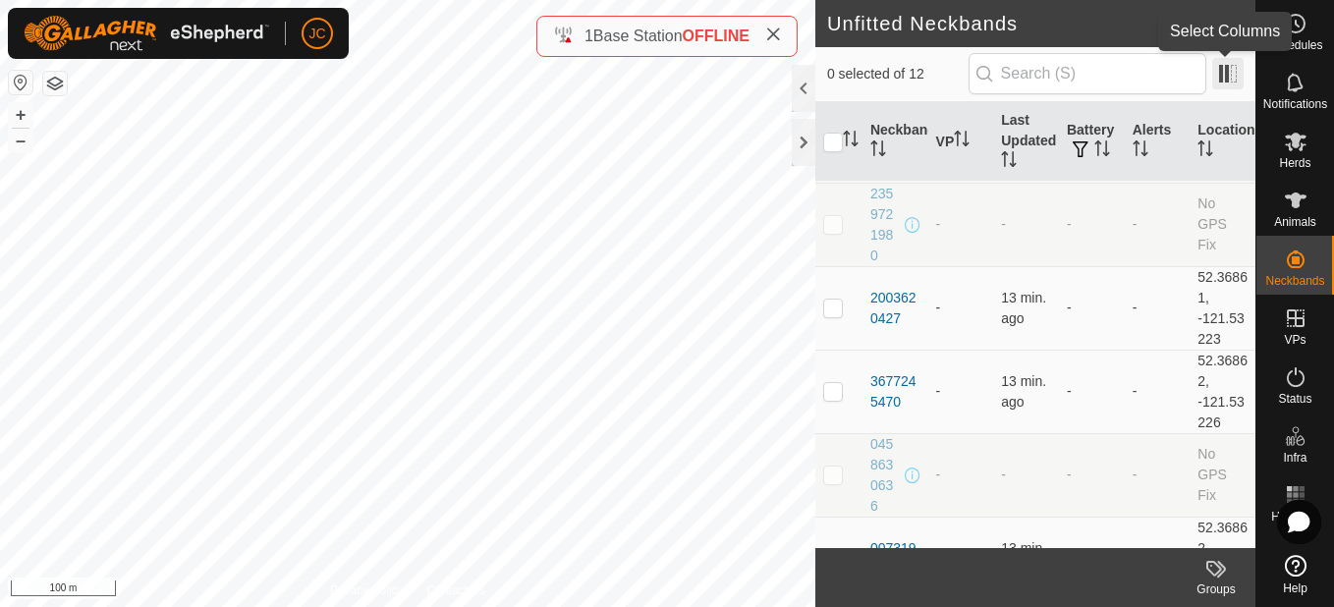
click at [1221, 80] on span at bounding box center [1228, 73] width 31 height 31
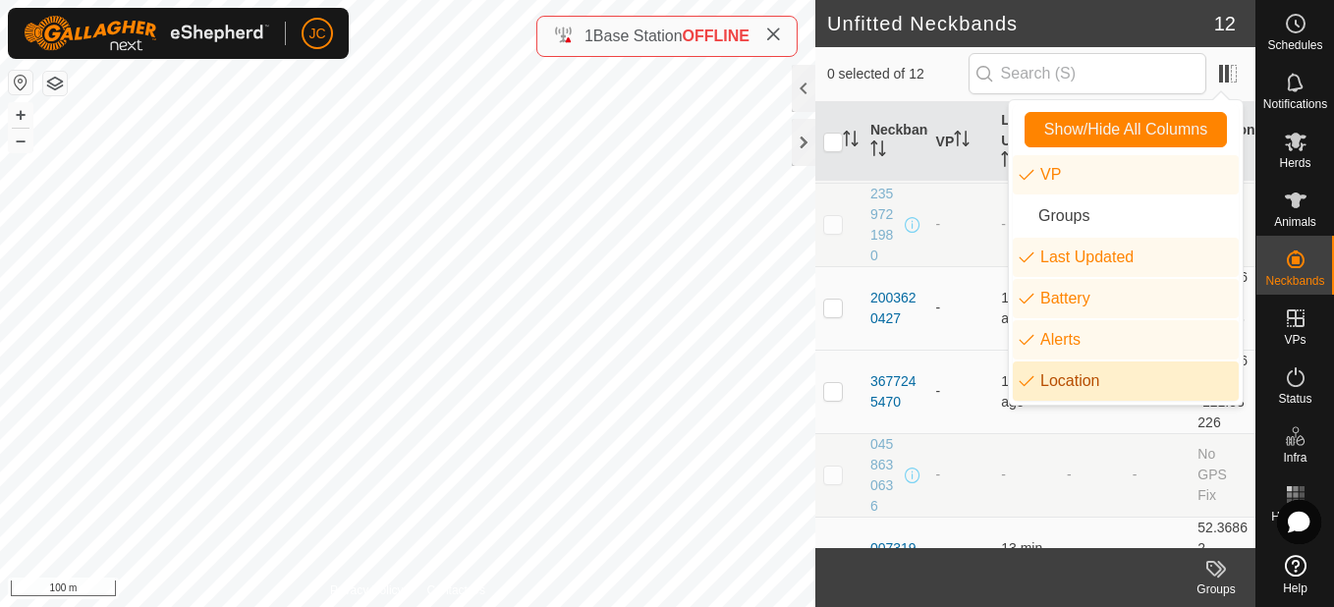
click at [1121, 394] on li "Location" at bounding box center [1126, 381] width 226 height 39
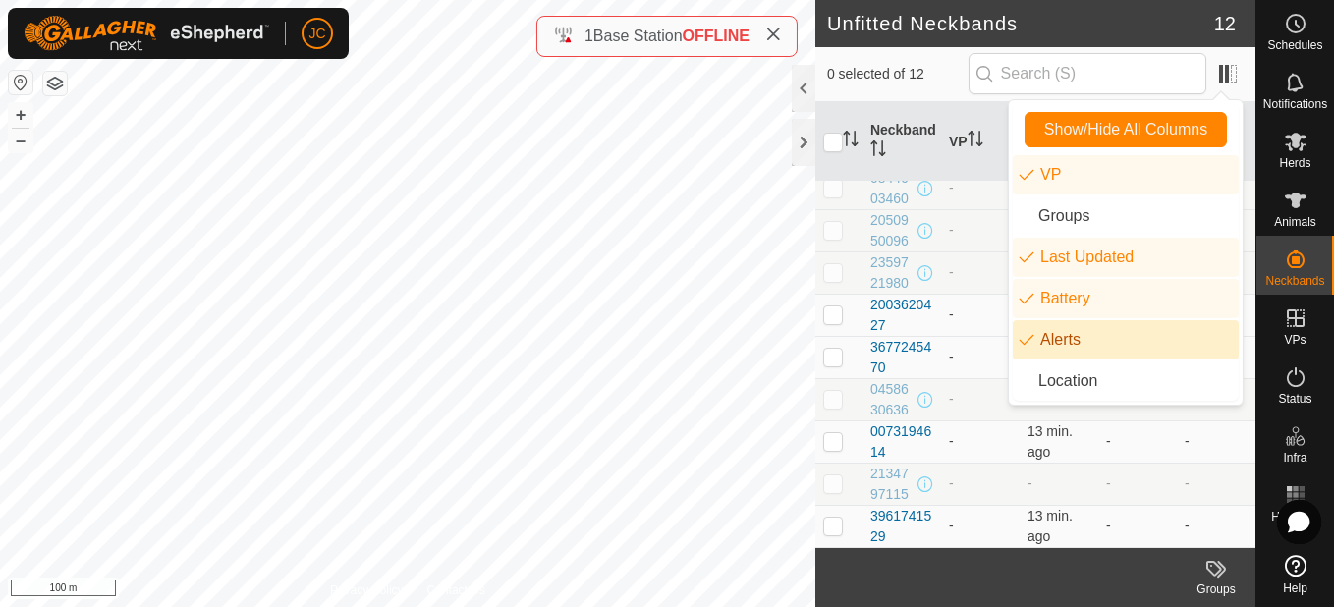
click at [1135, 335] on li "Alerts" at bounding box center [1126, 339] width 226 height 39
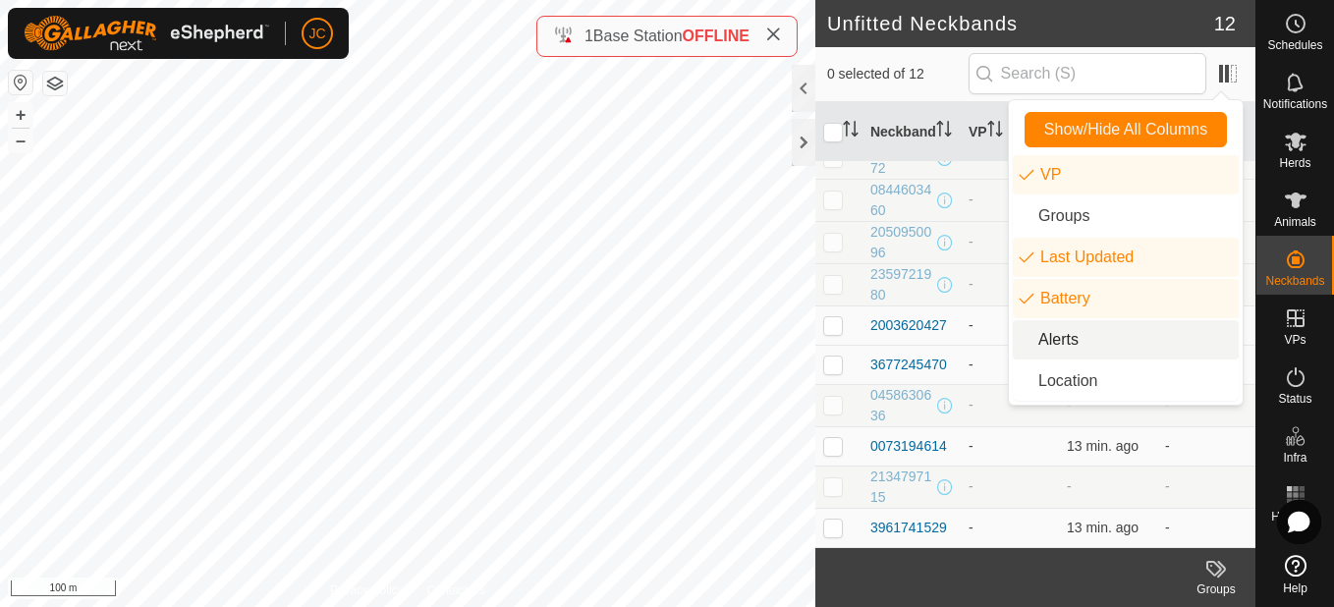
click at [1123, 330] on li "Alerts" at bounding box center [1126, 339] width 226 height 39
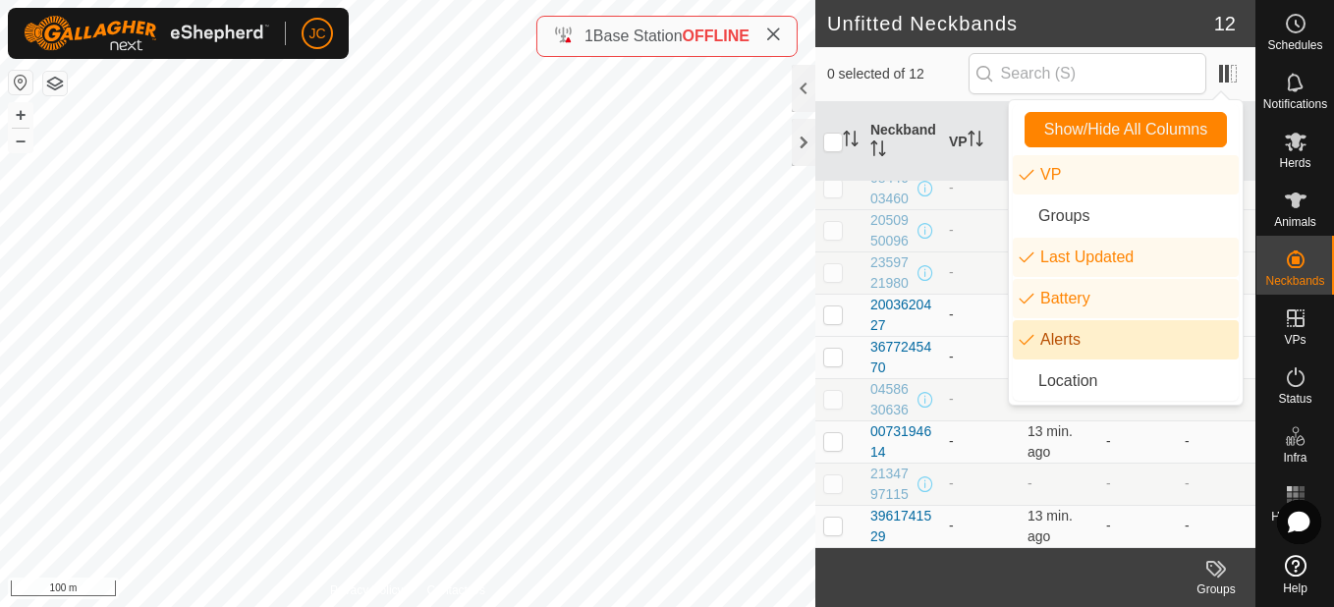
click at [1123, 330] on li "Alerts" at bounding box center [1126, 339] width 226 height 39
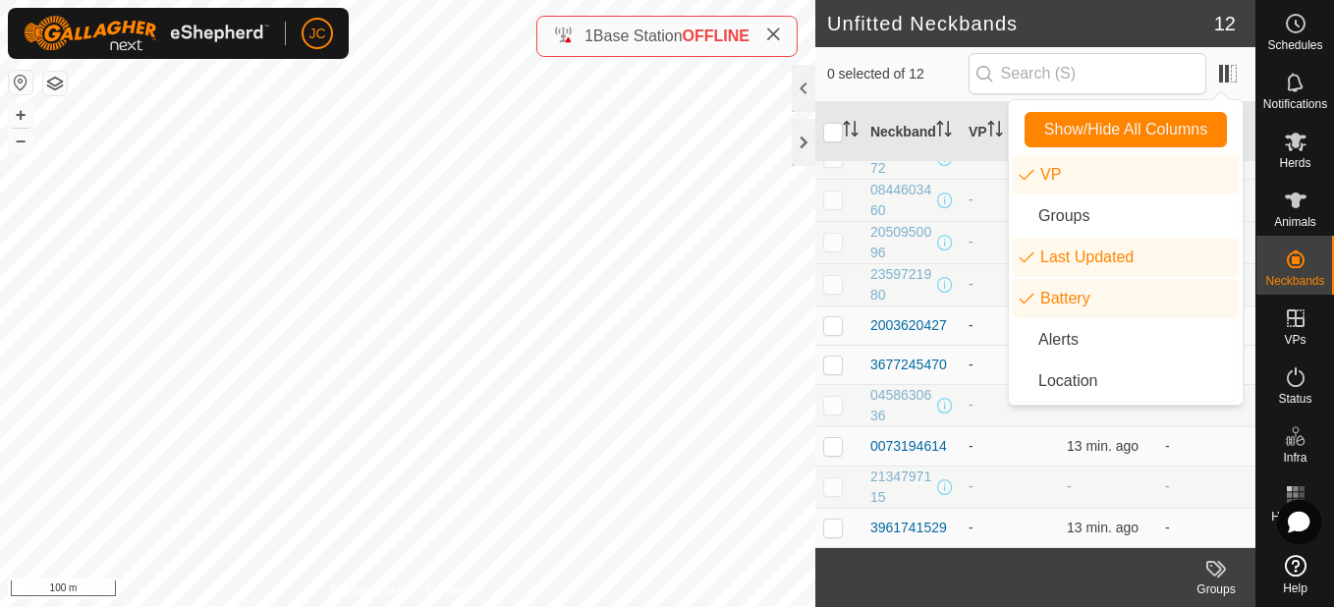
click at [967, 265] on td "-" at bounding box center [1010, 284] width 98 height 42
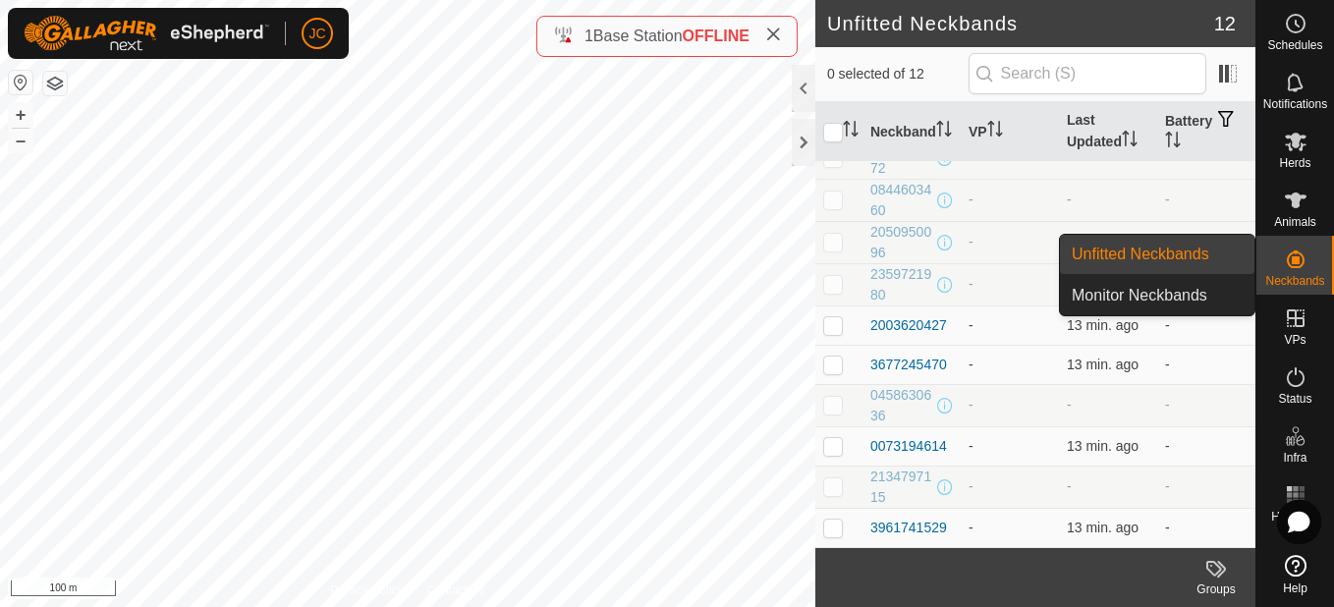
click at [1296, 278] on span "Neckbands" at bounding box center [1295, 281] width 59 height 12
click at [1188, 297] on link "Monitor Neckbands" at bounding box center [1157, 295] width 195 height 39
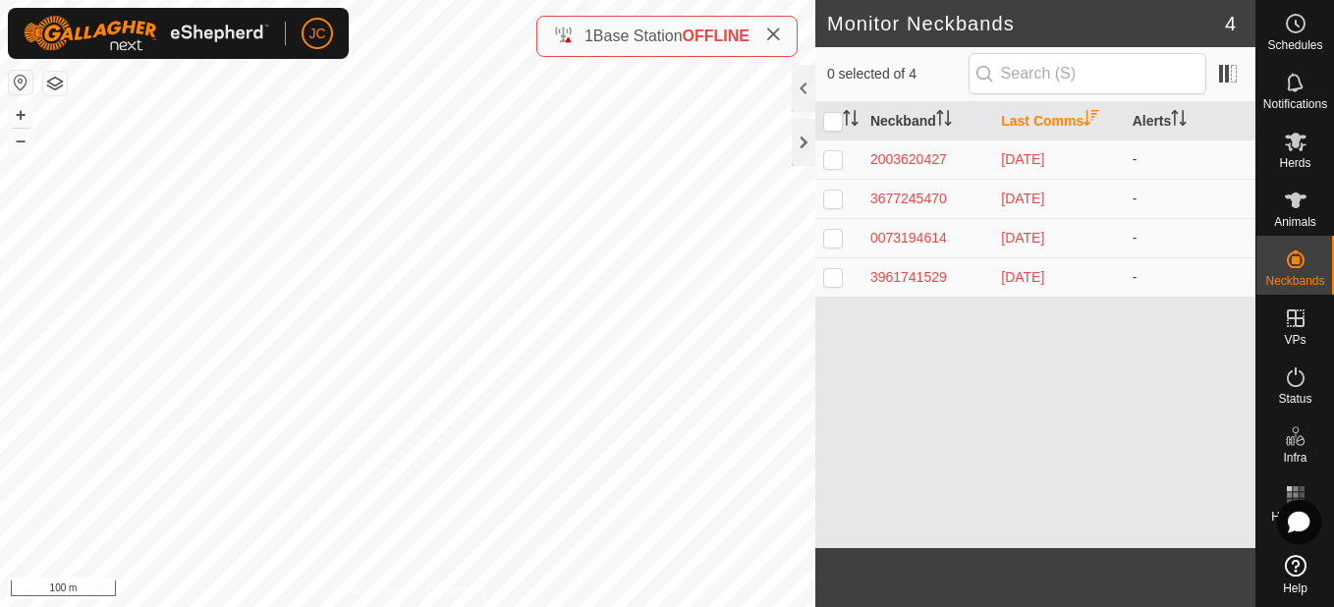
click at [1021, 408] on div "Neckband Last Comms Alerts 2003620427 [DATE] - 3677245470 [DATE] - 0073194614 […" at bounding box center [1036, 325] width 440 height 446
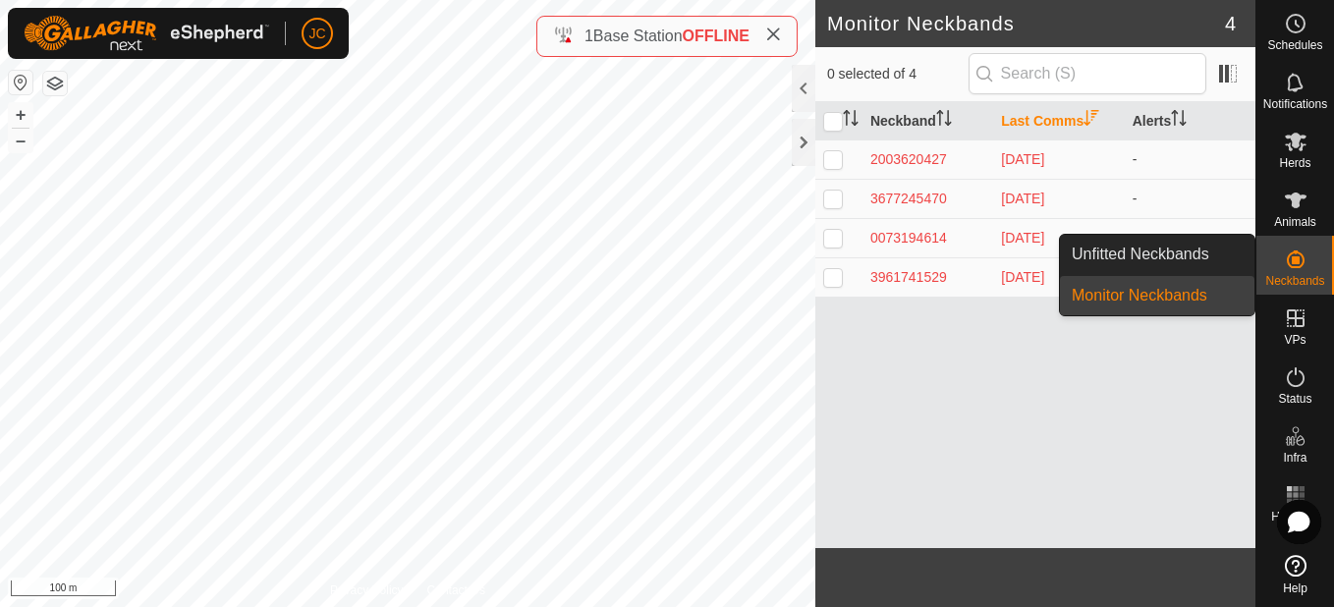
click at [1236, 251] on link "Unfitted Neckbands" at bounding box center [1157, 254] width 195 height 39
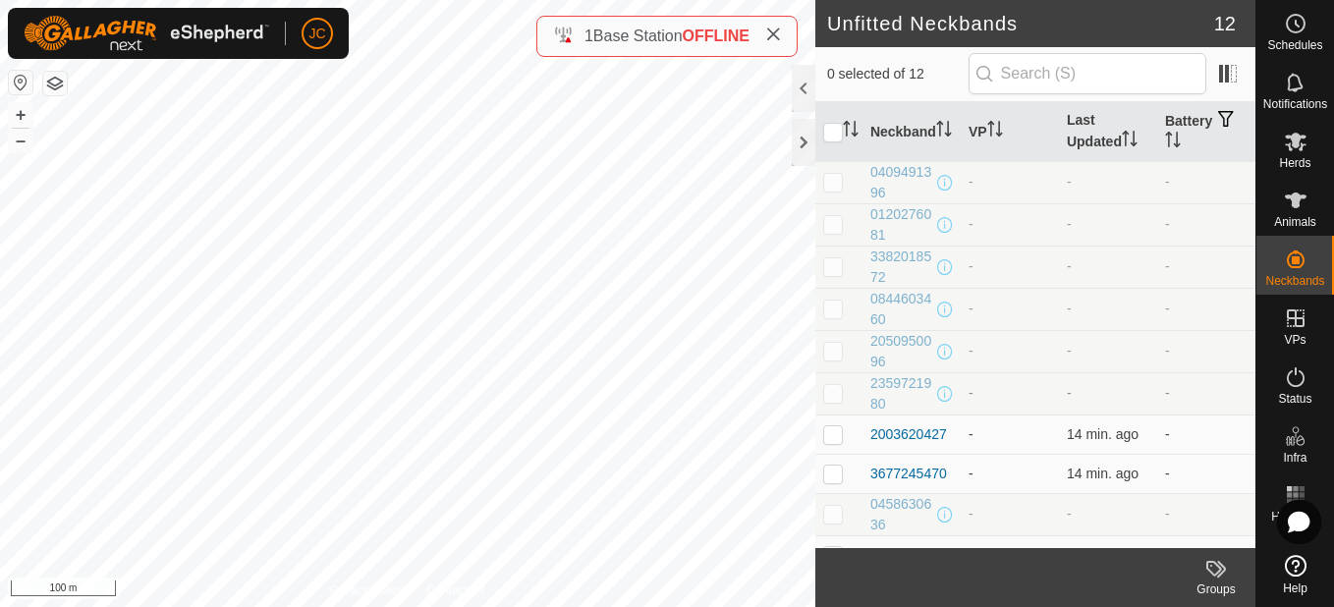
scroll to position [109, 0]
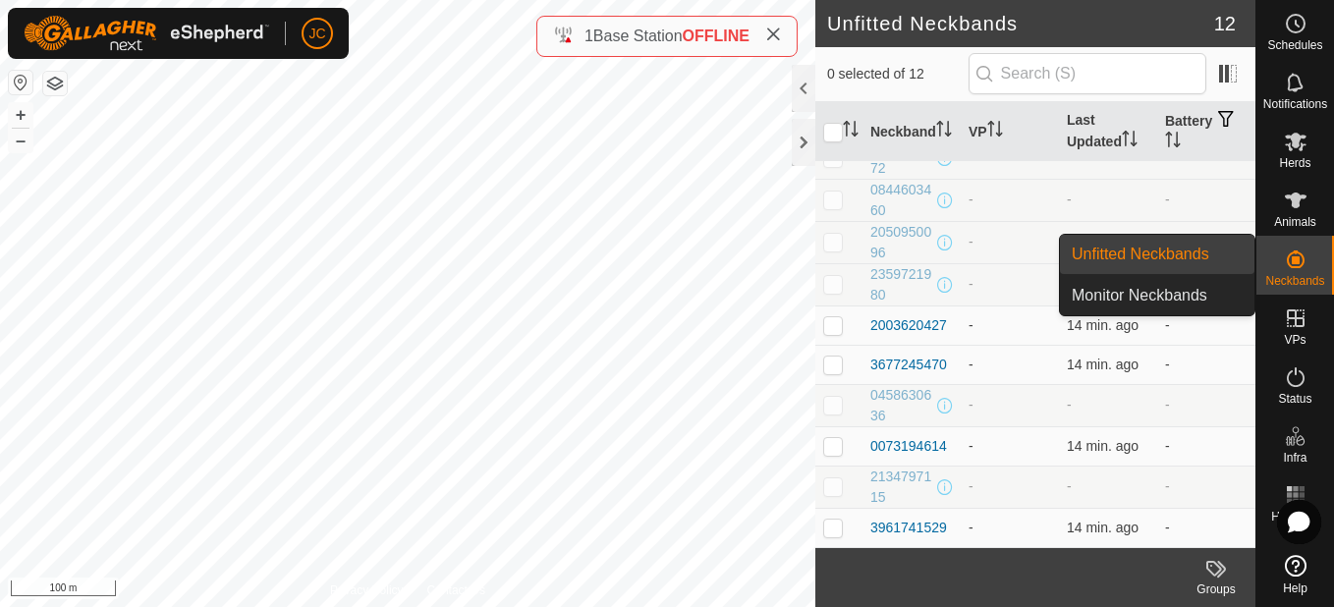
click at [1205, 302] on link "Monitor Neckbands" at bounding box center [1157, 295] width 195 height 39
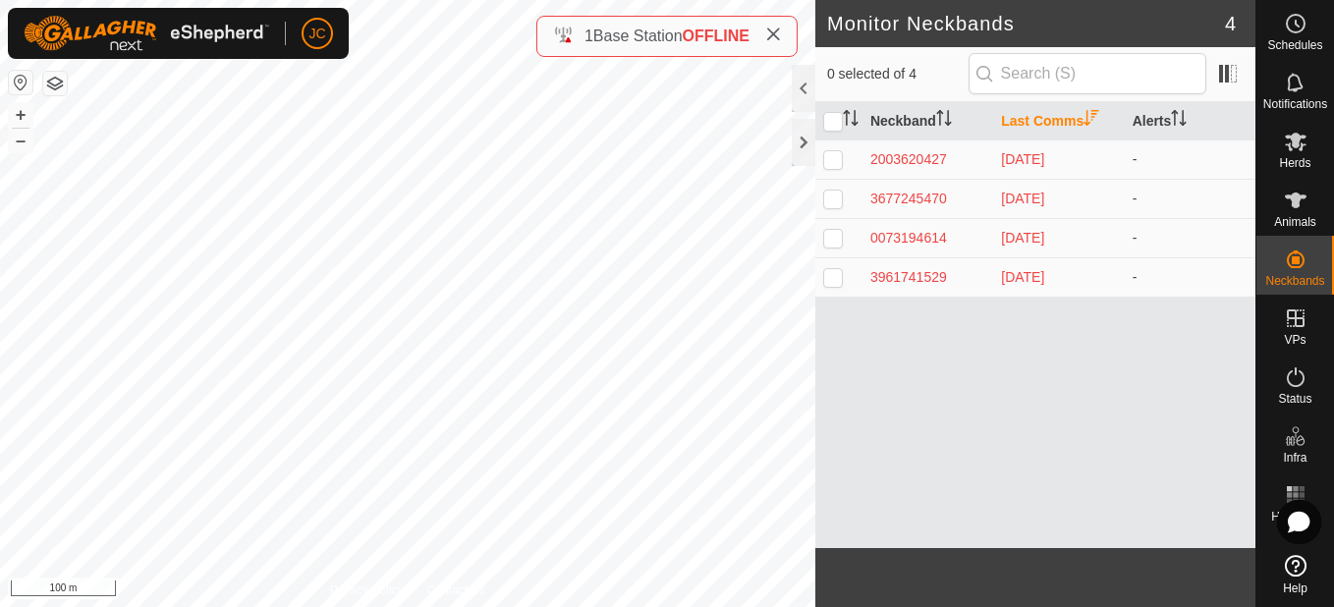
click at [1049, 119] on th "Last Comms" at bounding box center [1058, 121] width 131 height 38
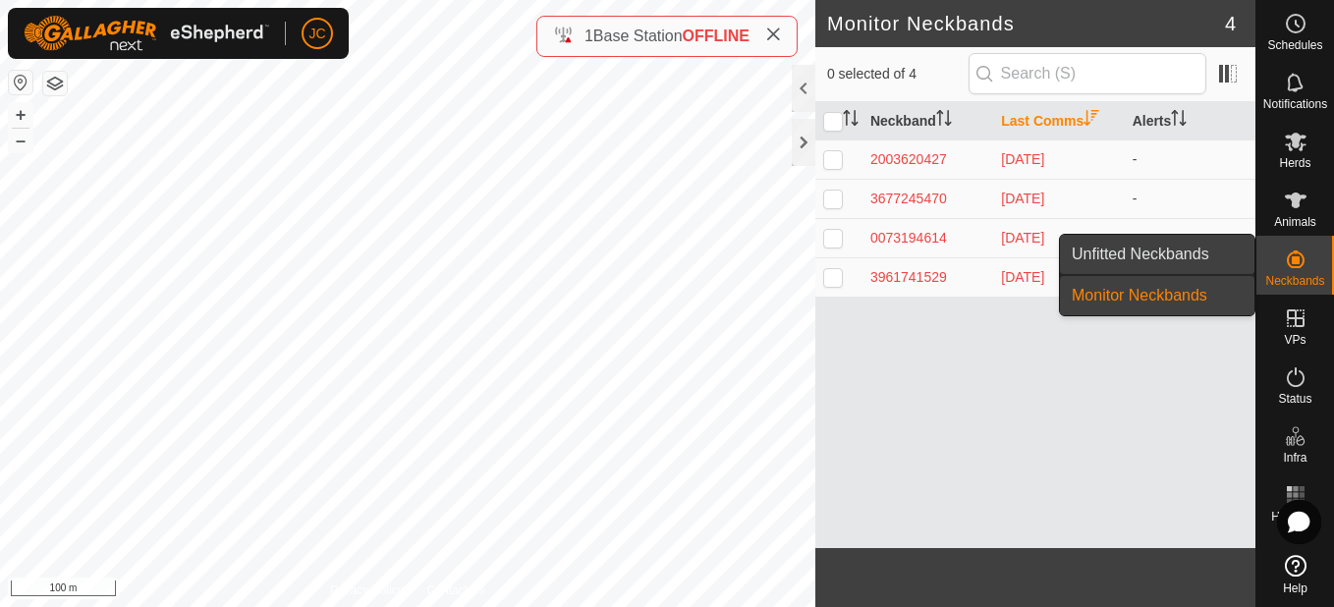
click at [1190, 255] on link "Unfitted Neckbands" at bounding box center [1157, 254] width 195 height 39
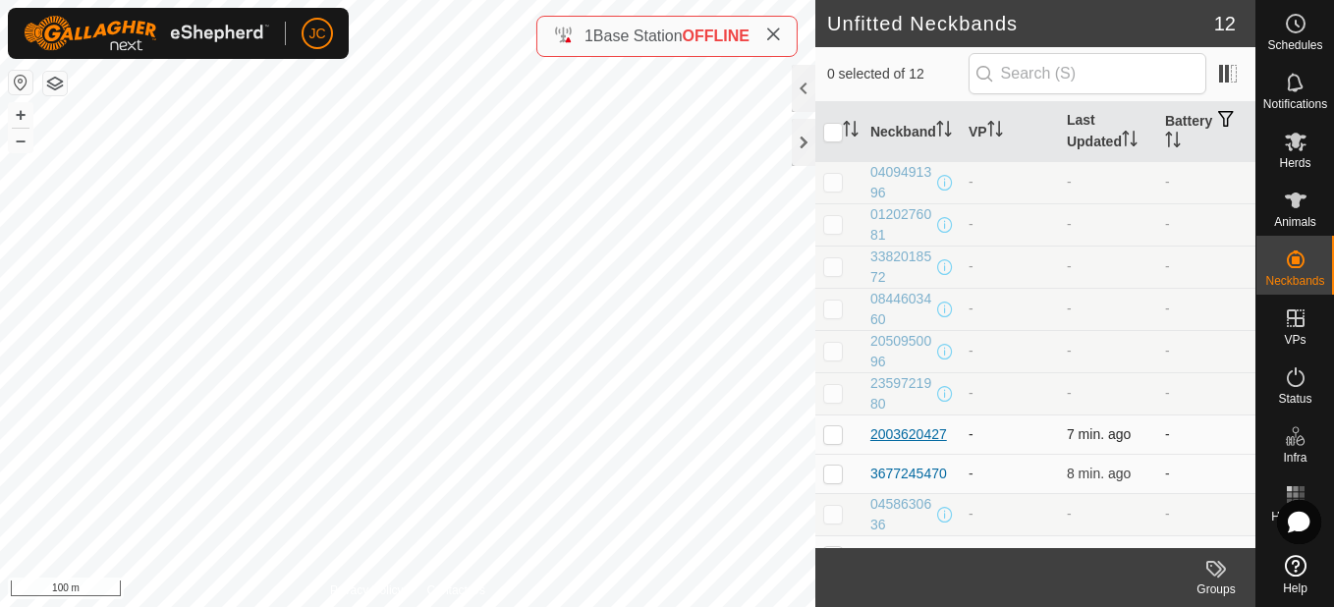
scroll to position [109, 0]
